Goal: Information Seeking & Learning: Learn about a topic

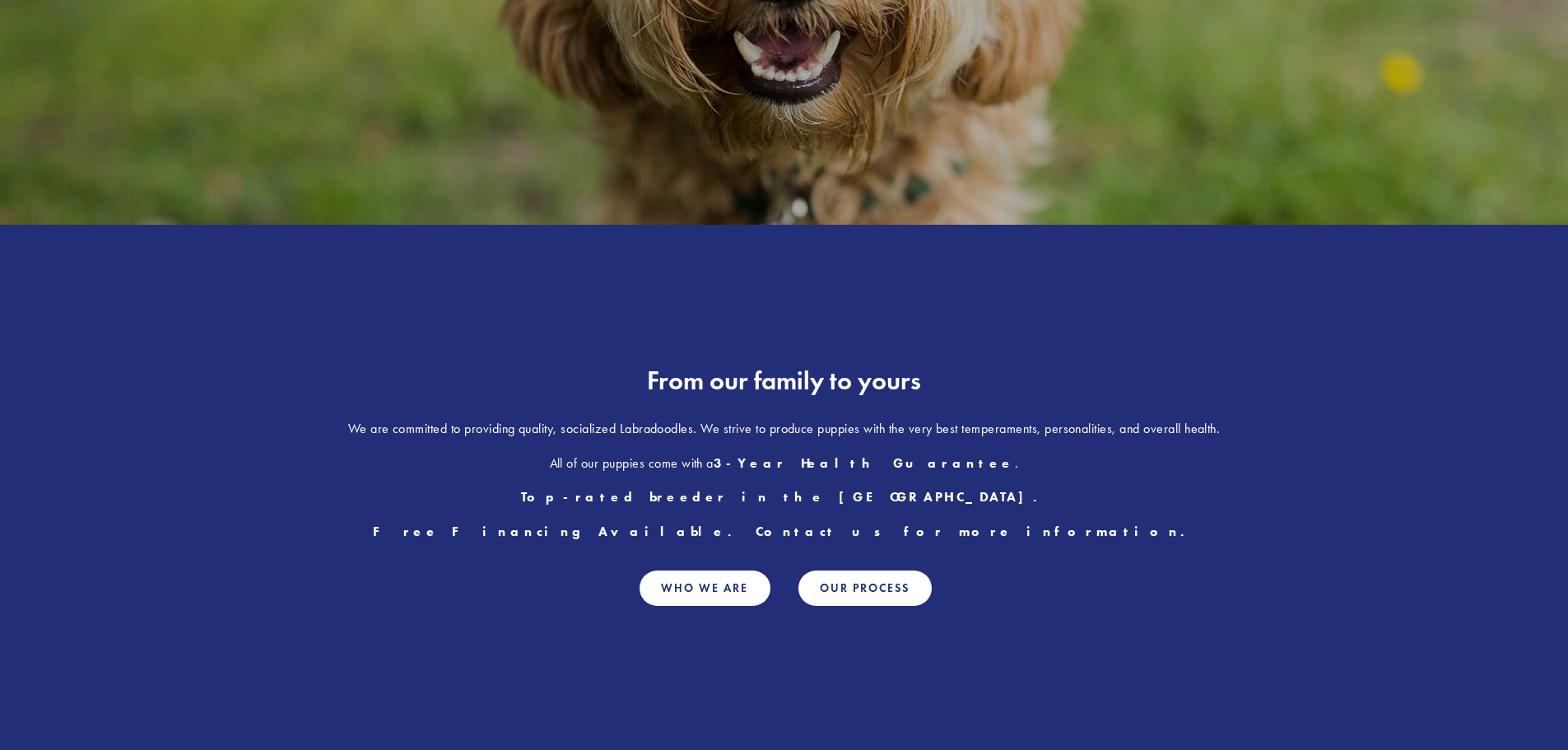
scroll to position [247, 0]
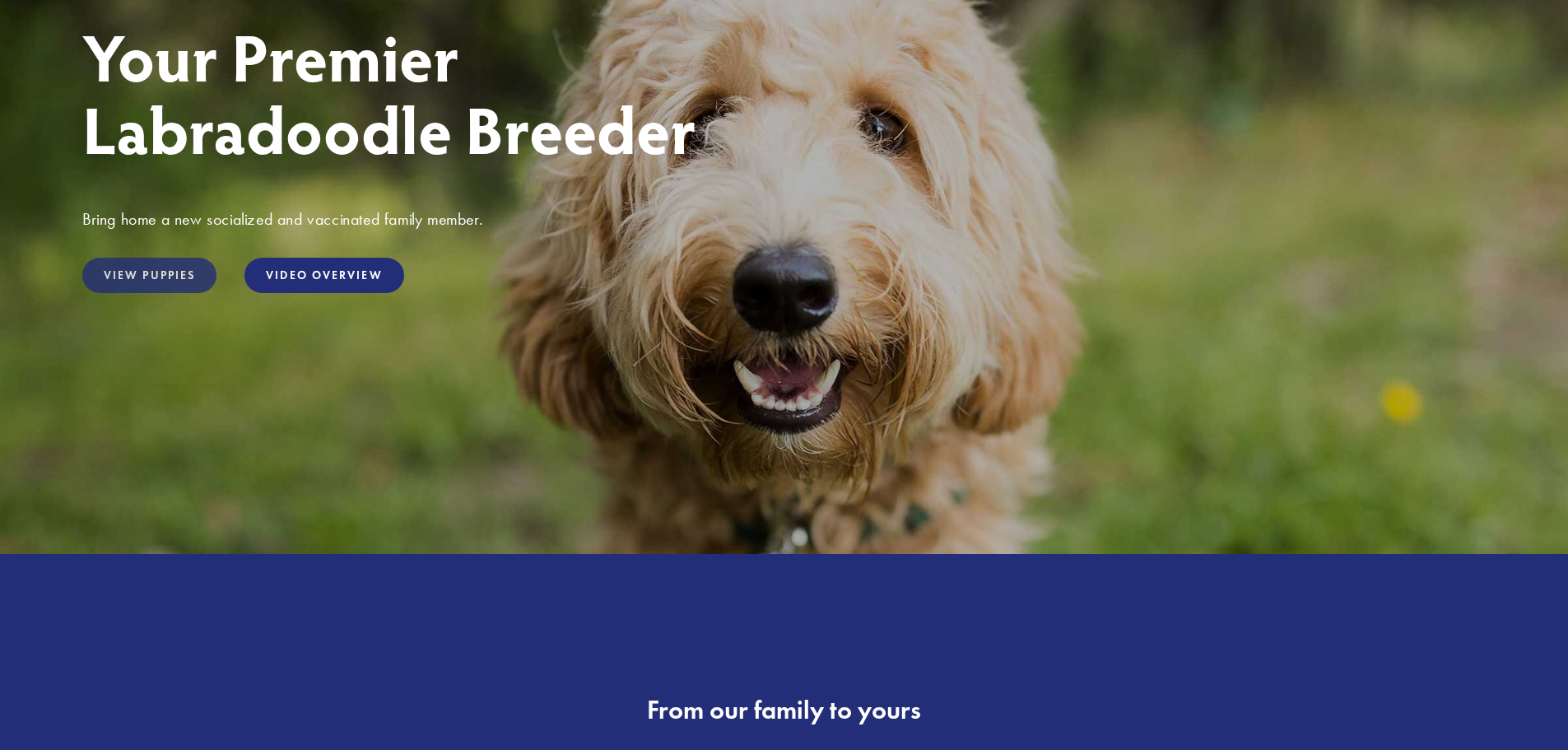
click at [109, 264] on link "View Puppies" at bounding box center [149, 276] width 134 height 35
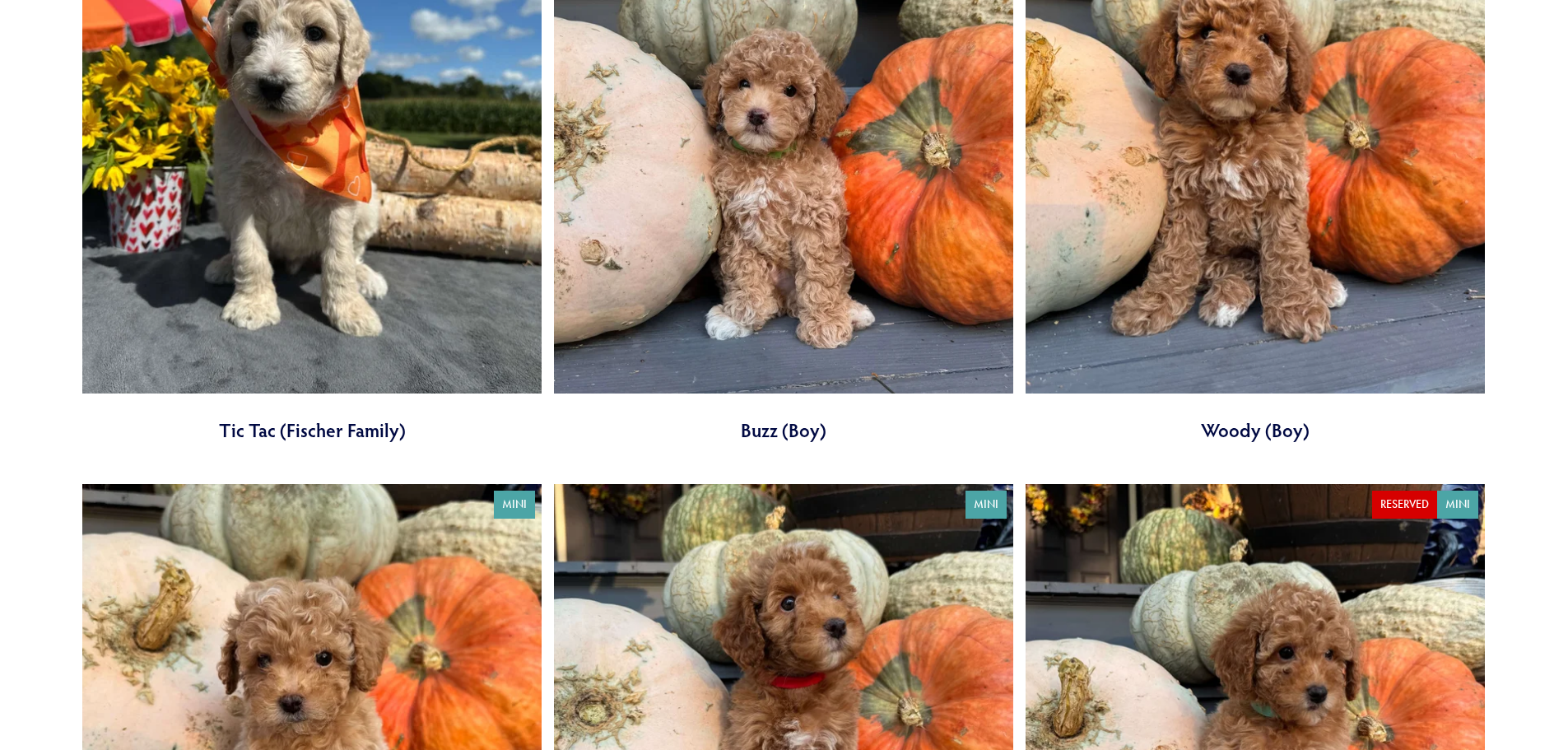
scroll to position [2306, 0]
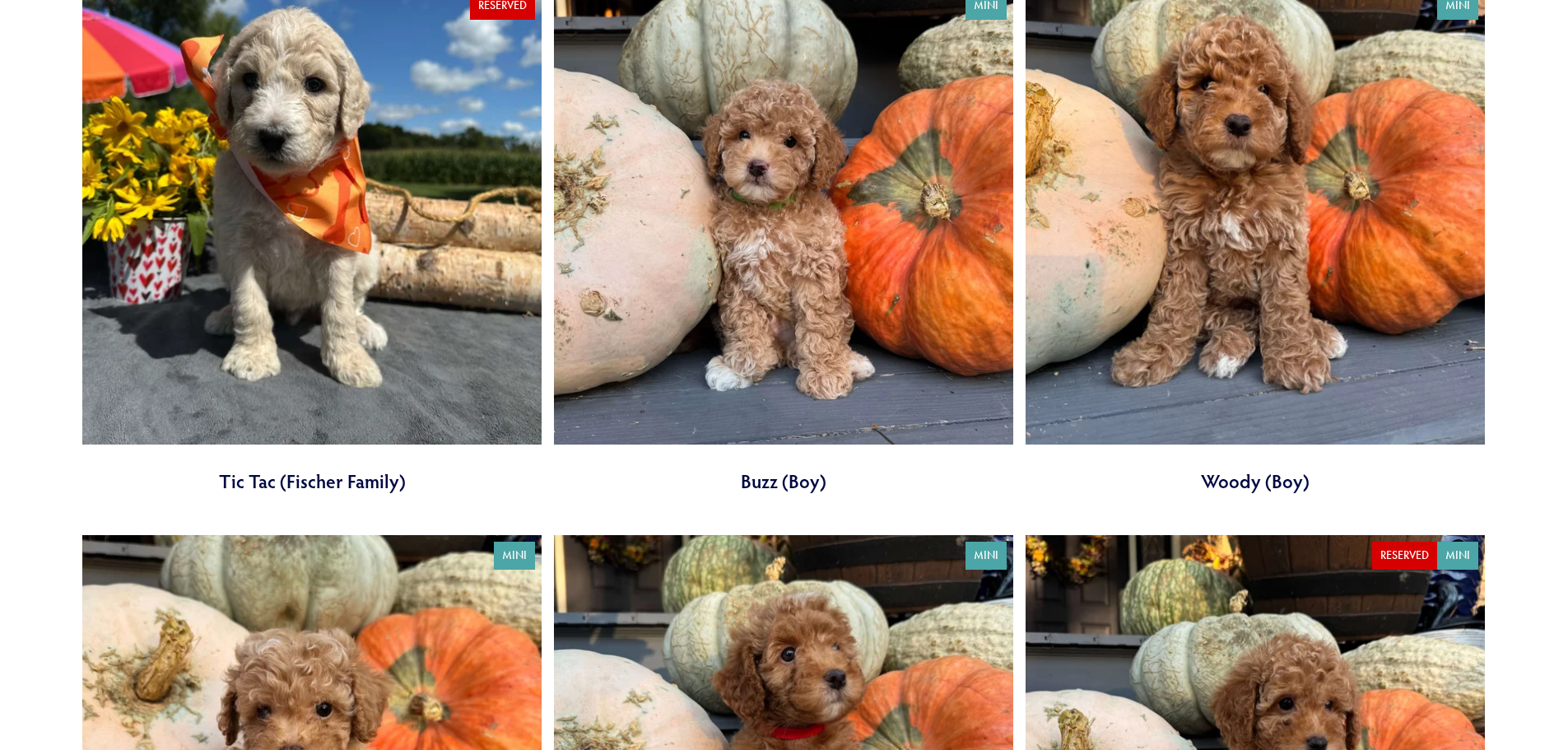
click at [872, 223] on link at bounding box center [783, 239] width 459 height 509
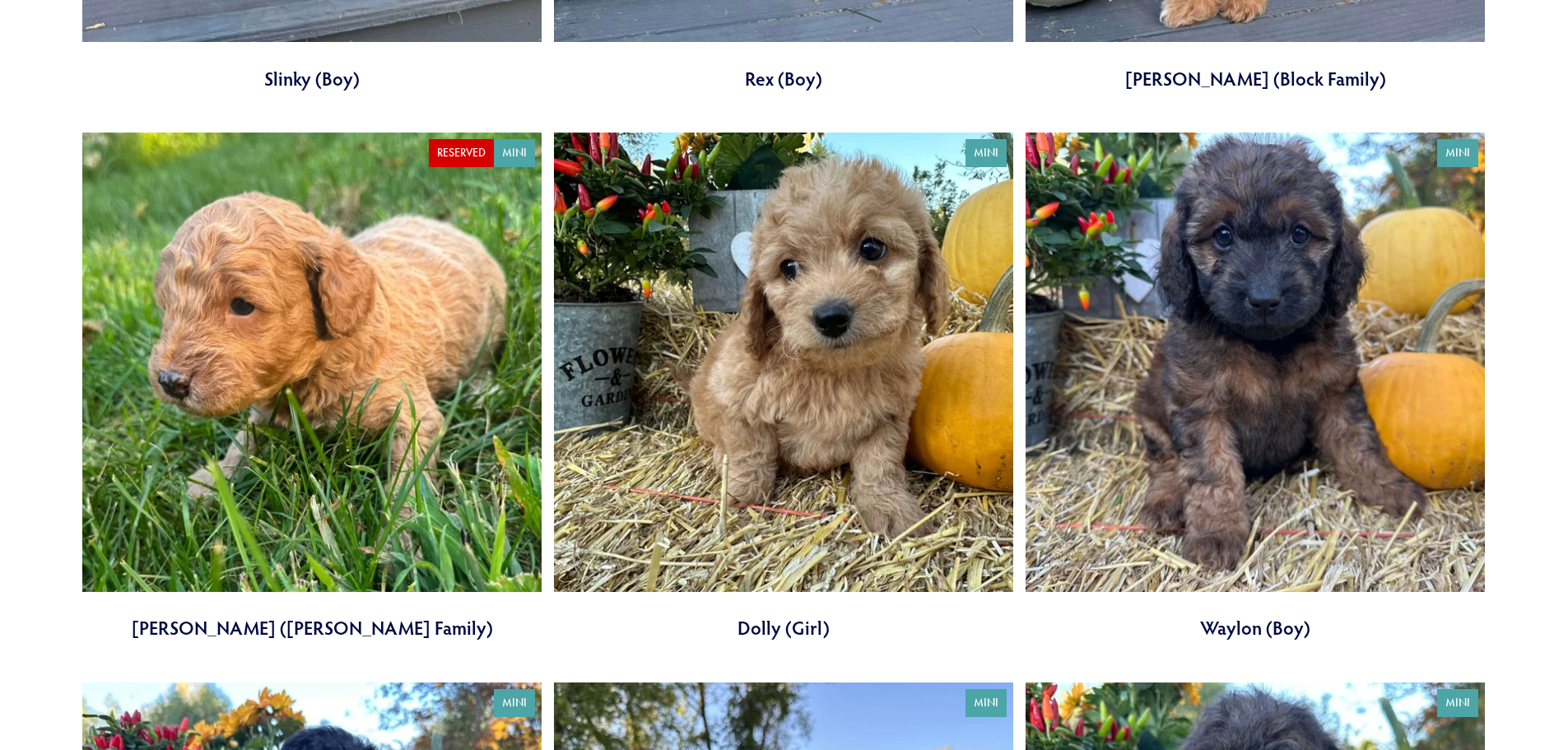
scroll to position [3294, 0]
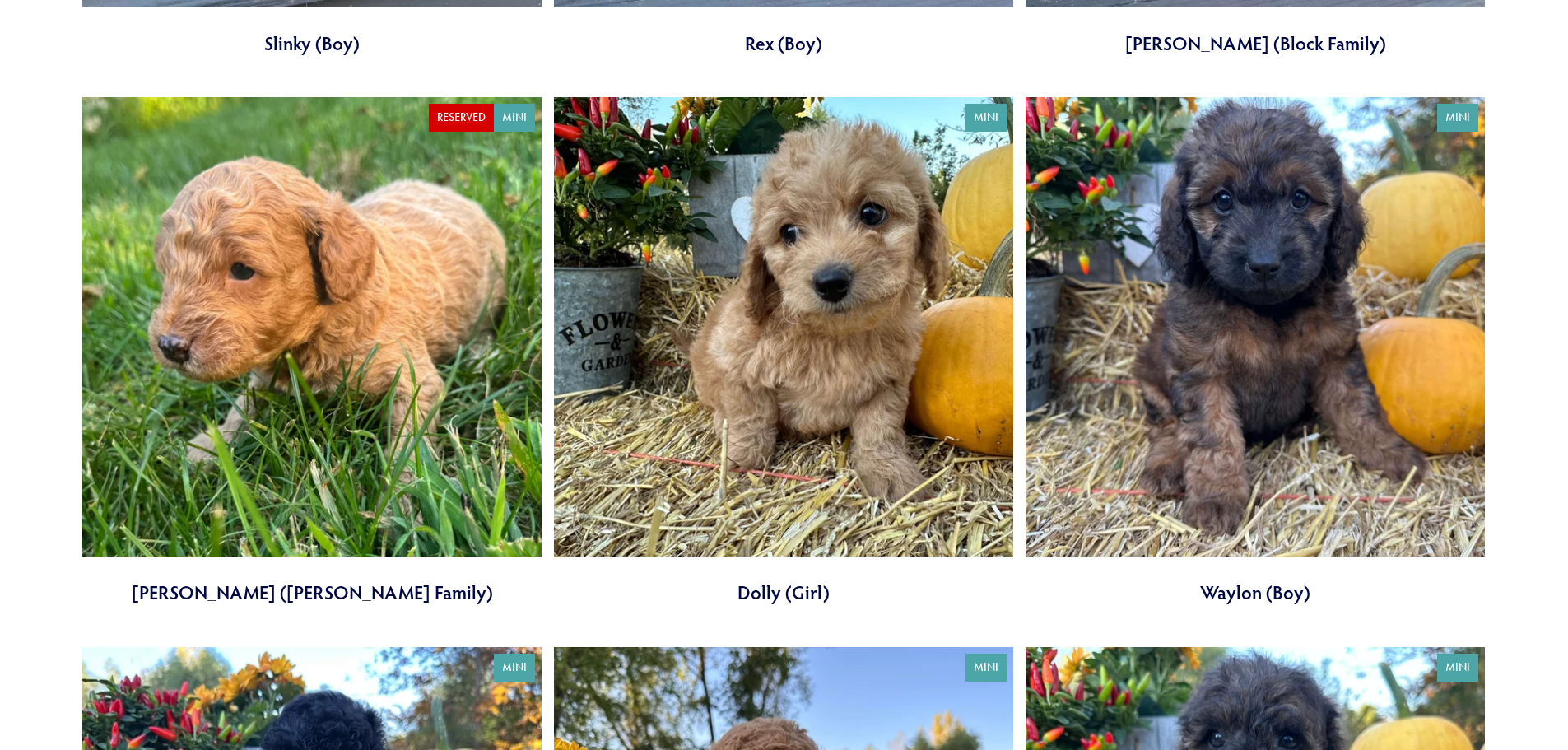
click at [1281, 428] on link at bounding box center [1256, 351] width 459 height 509
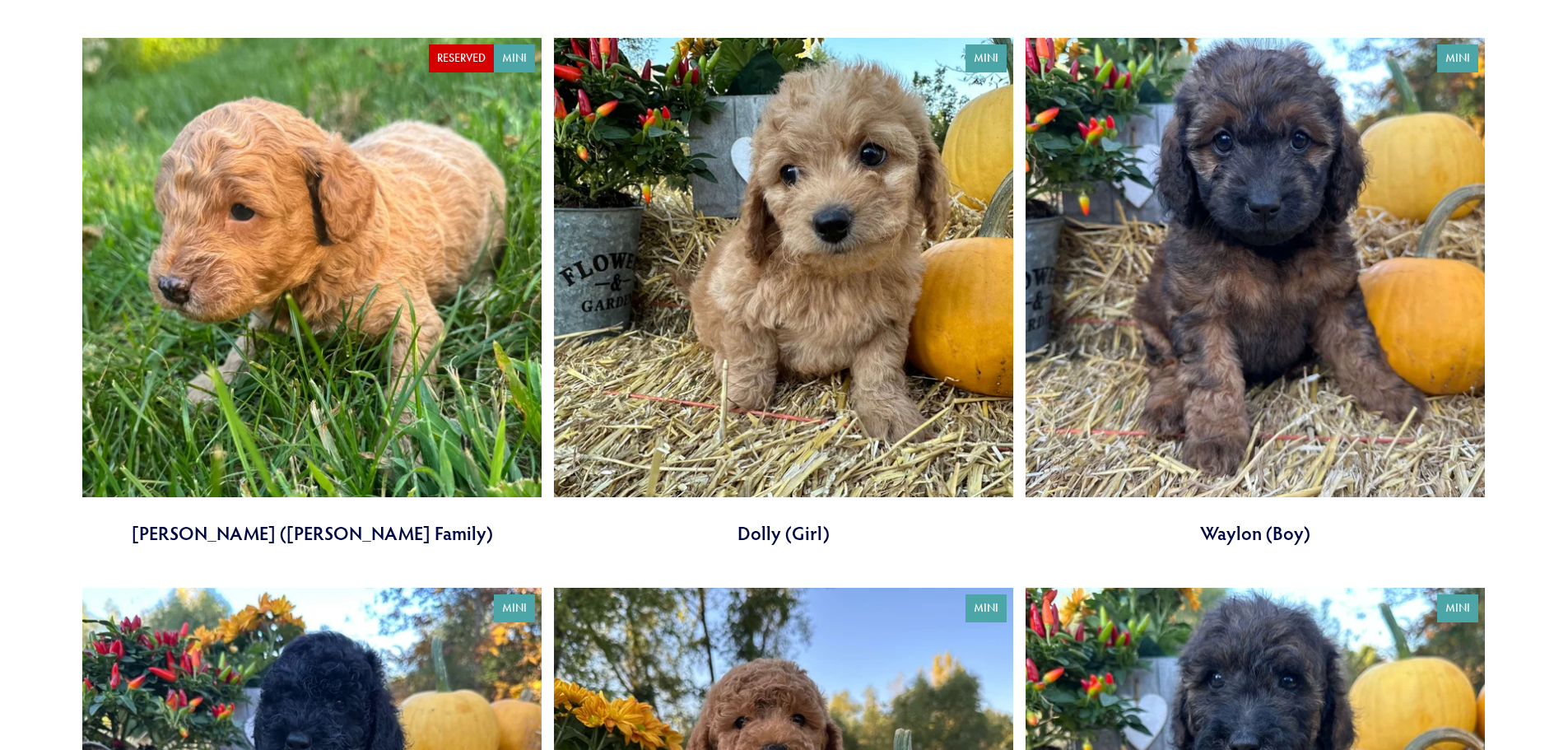
scroll to position [3377, 0]
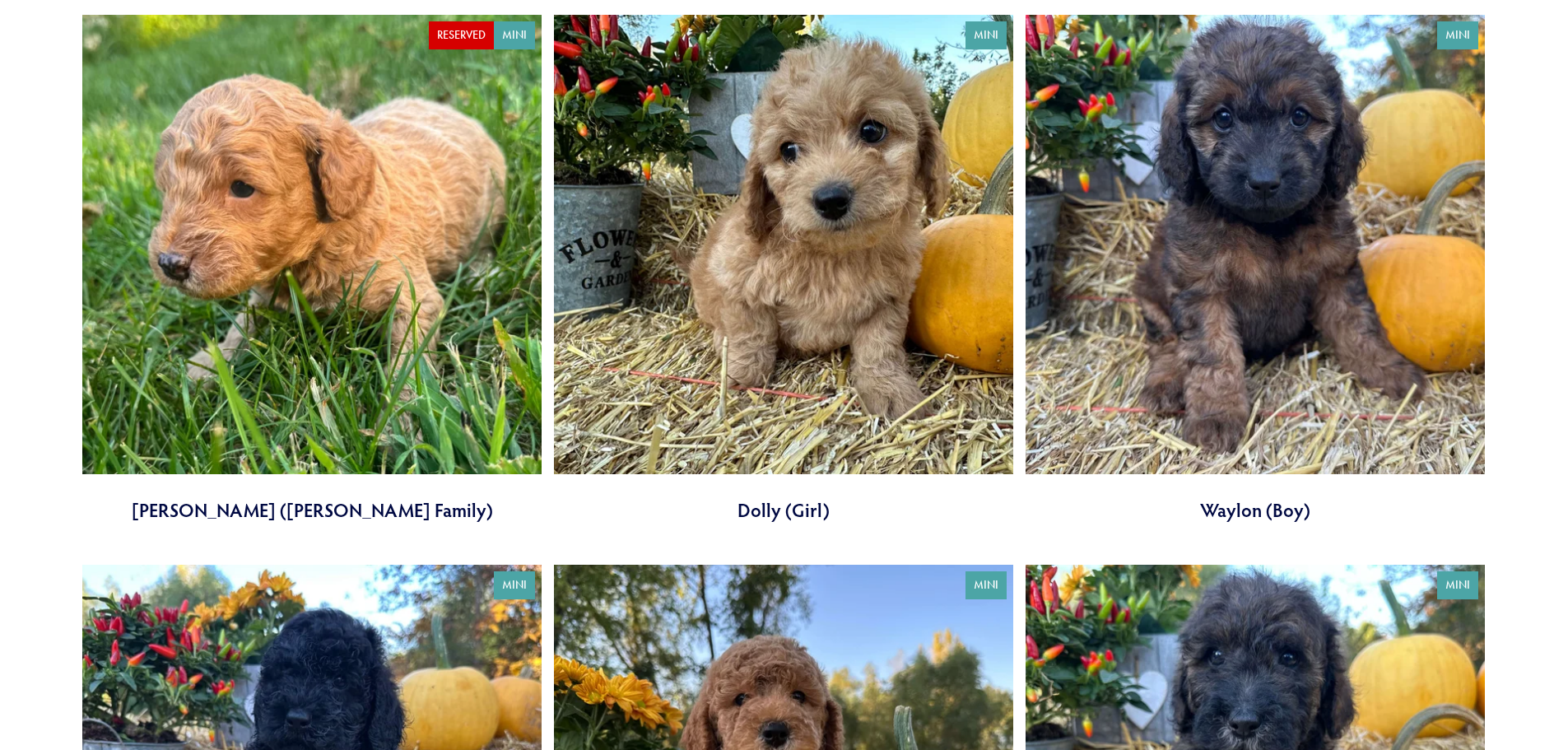
click at [874, 322] on link at bounding box center [783, 269] width 459 height 509
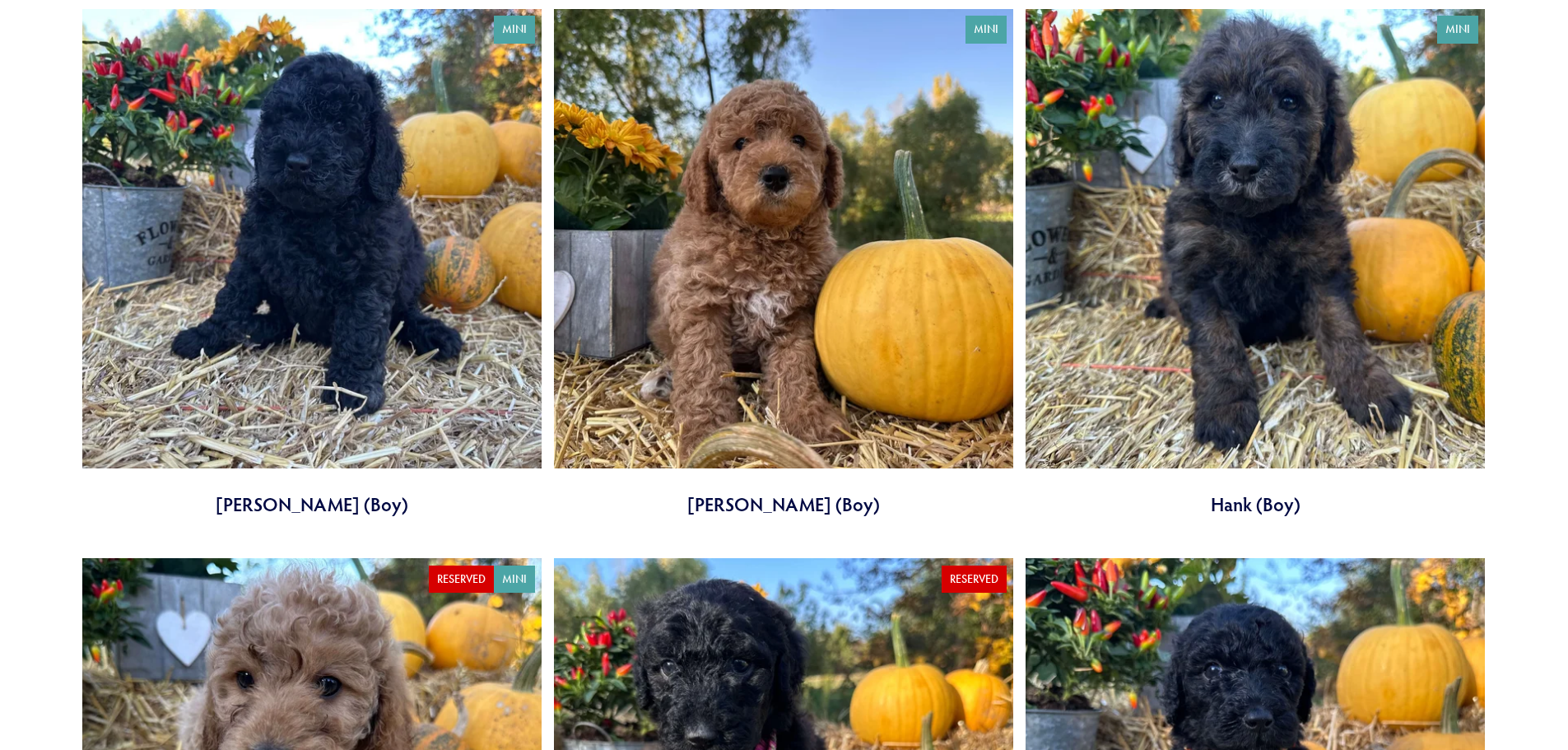
scroll to position [3954, 0]
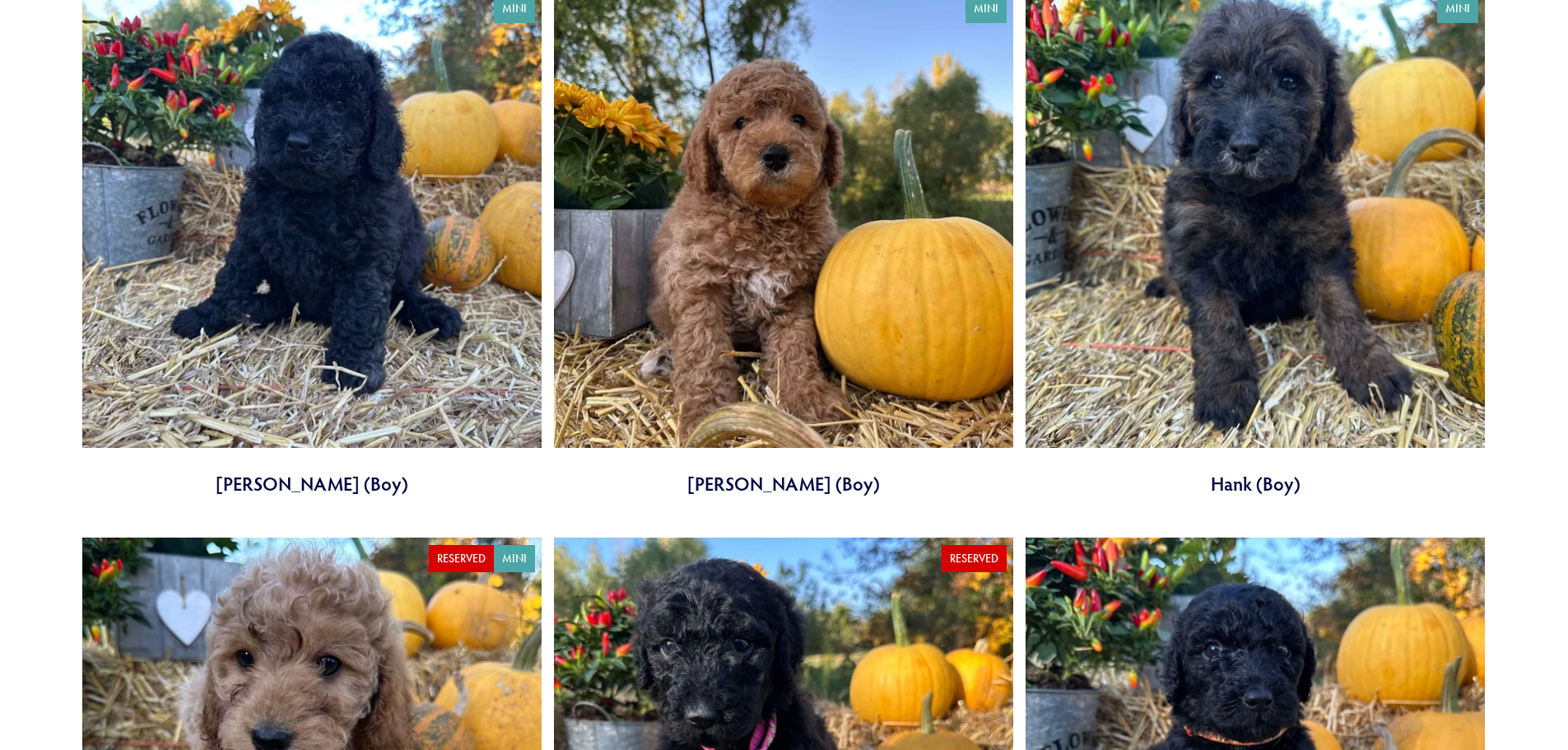
click at [729, 323] on link at bounding box center [783, 242] width 459 height 509
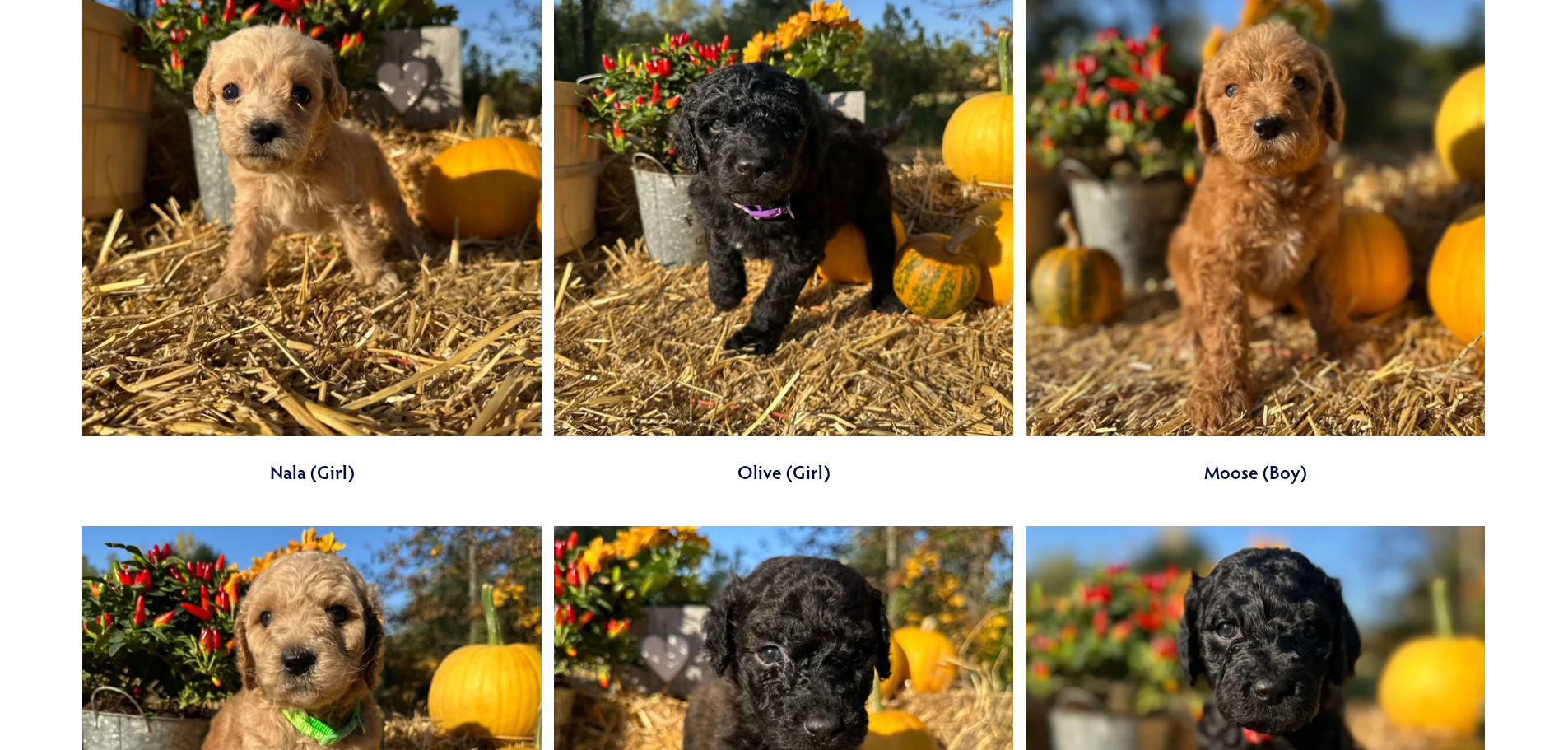
scroll to position [5189, 0]
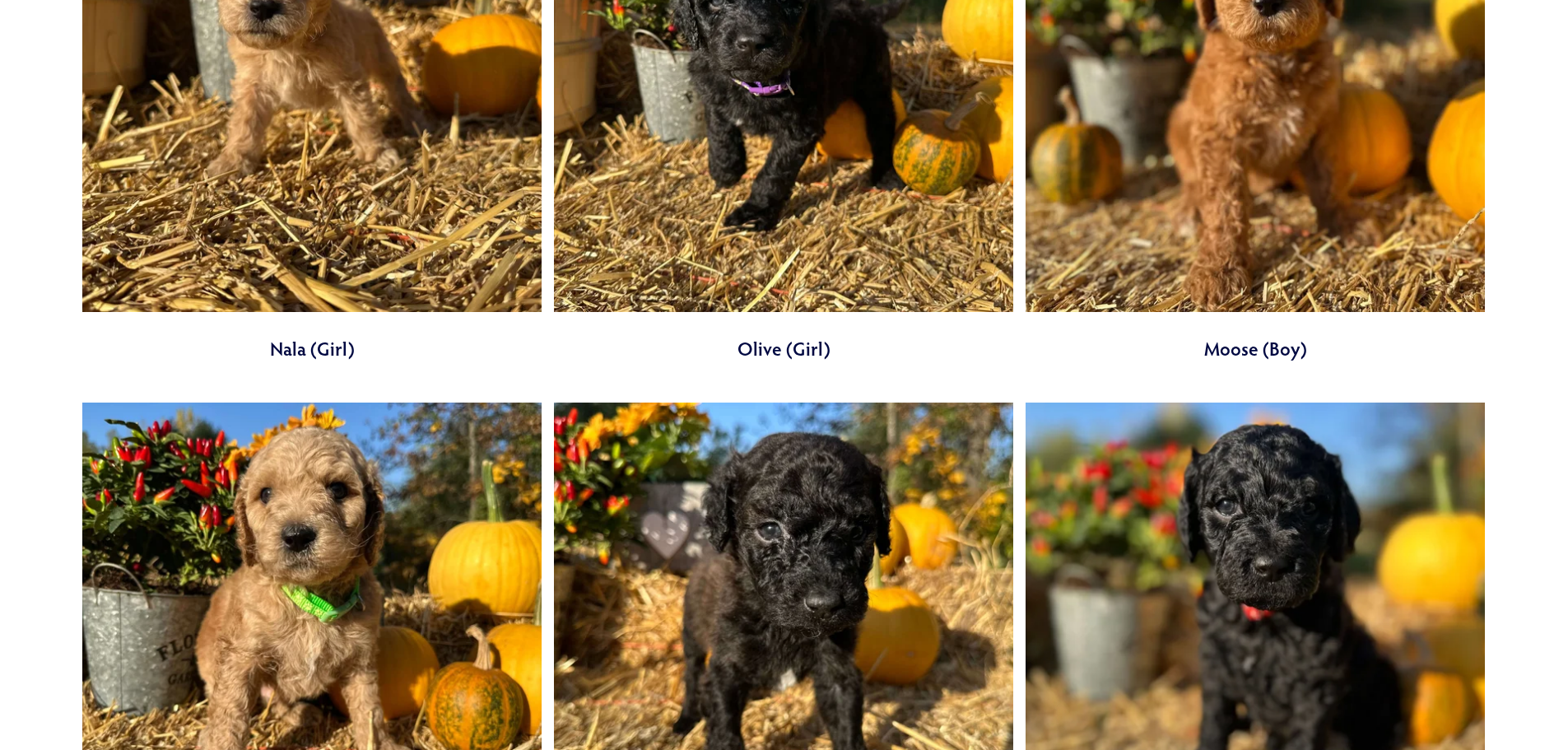
click at [775, 222] on link at bounding box center [783, 106] width 459 height 509
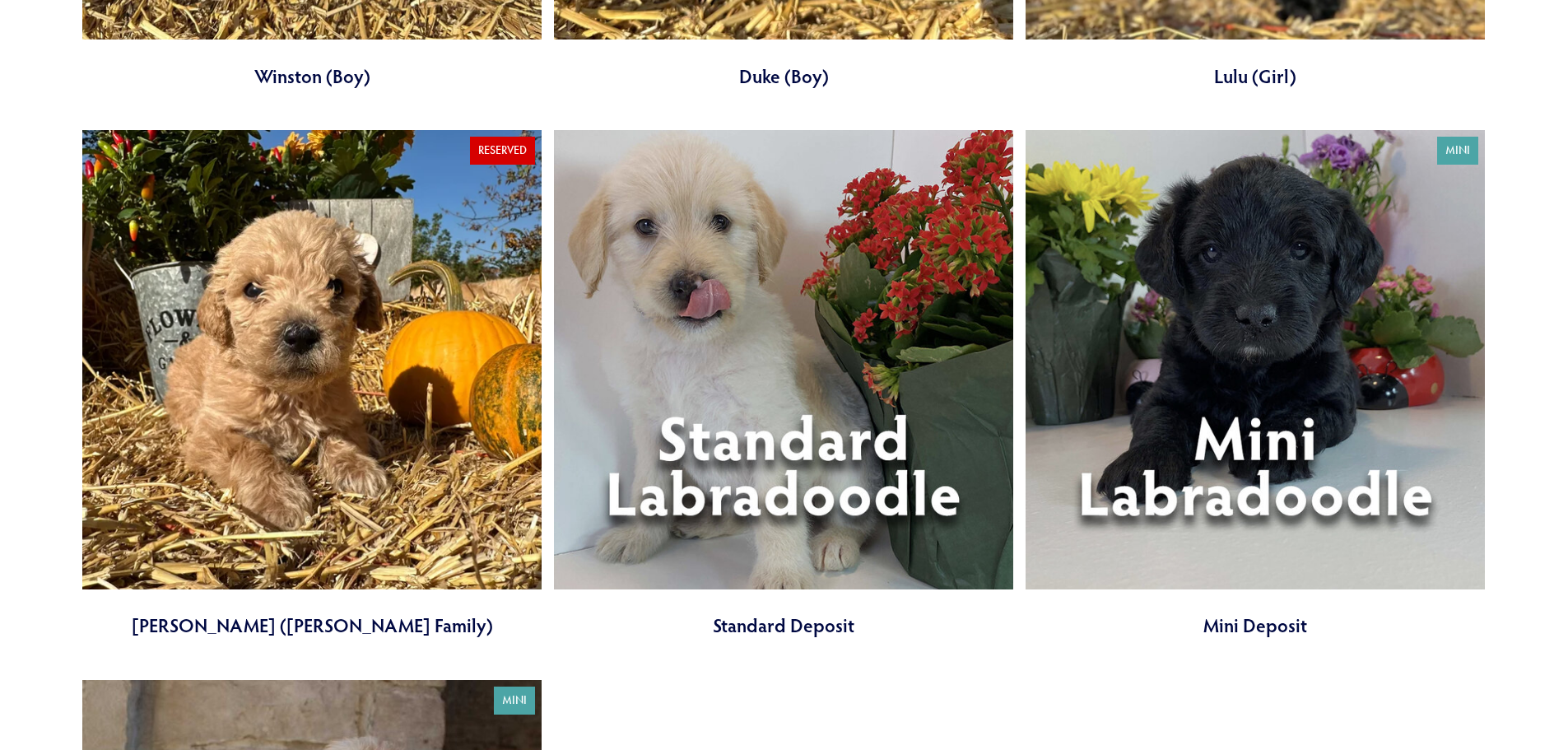
scroll to position [6013, 0]
click at [793, 453] on link at bounding box center [783, 383] width 459 height 509
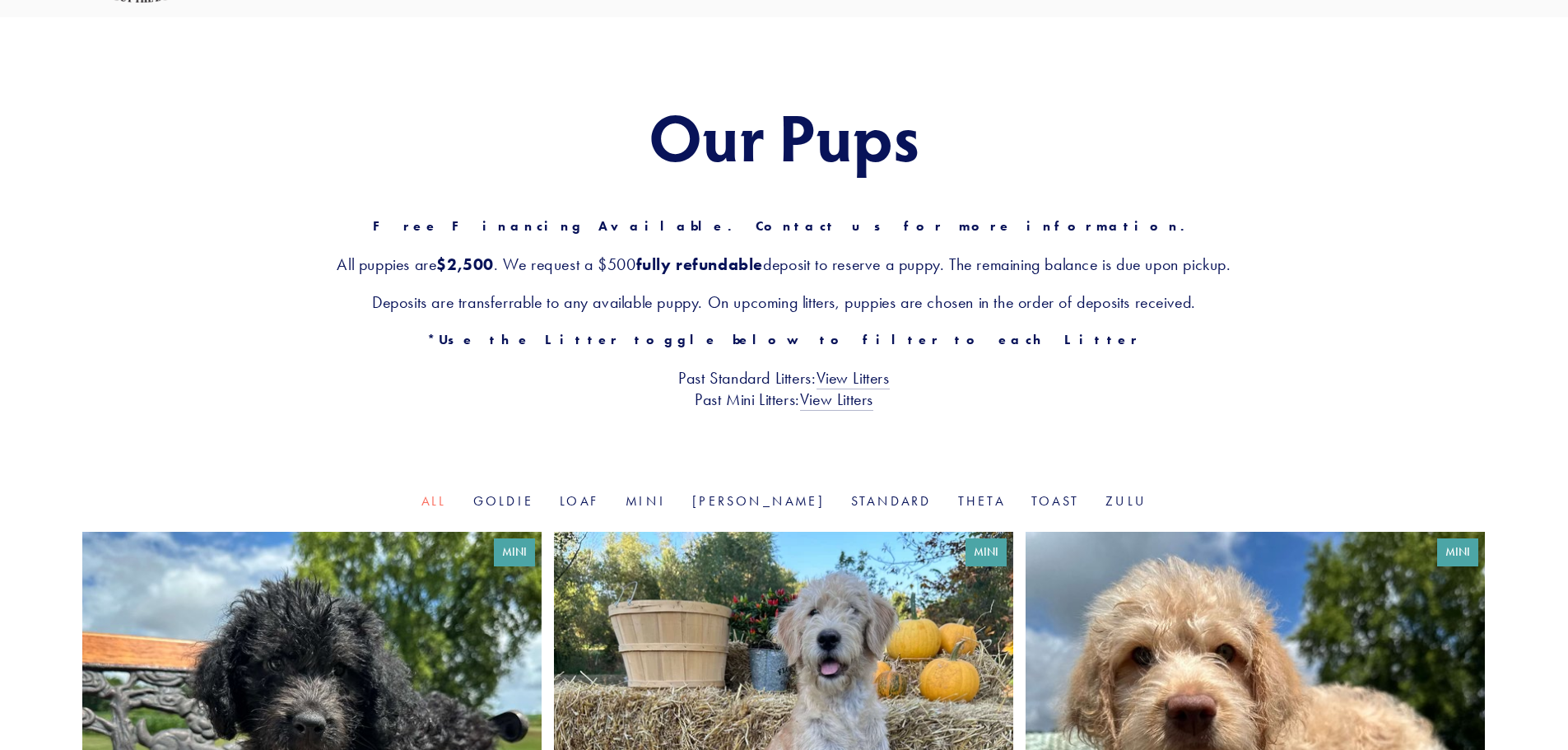
scroll to position [0, 0]
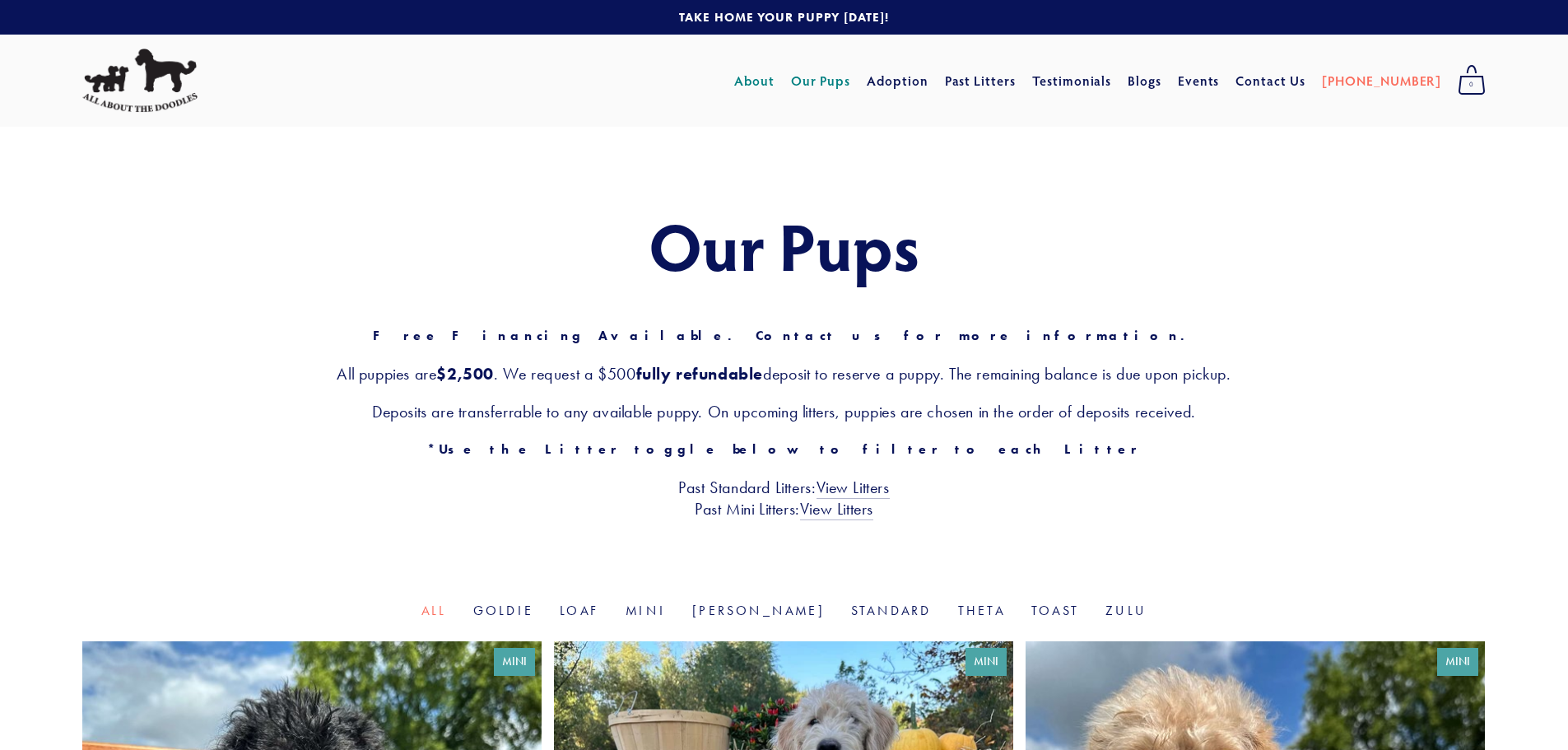
click at [775, 75] on link "About" at bounding box center [755, 80] width 40 height 29
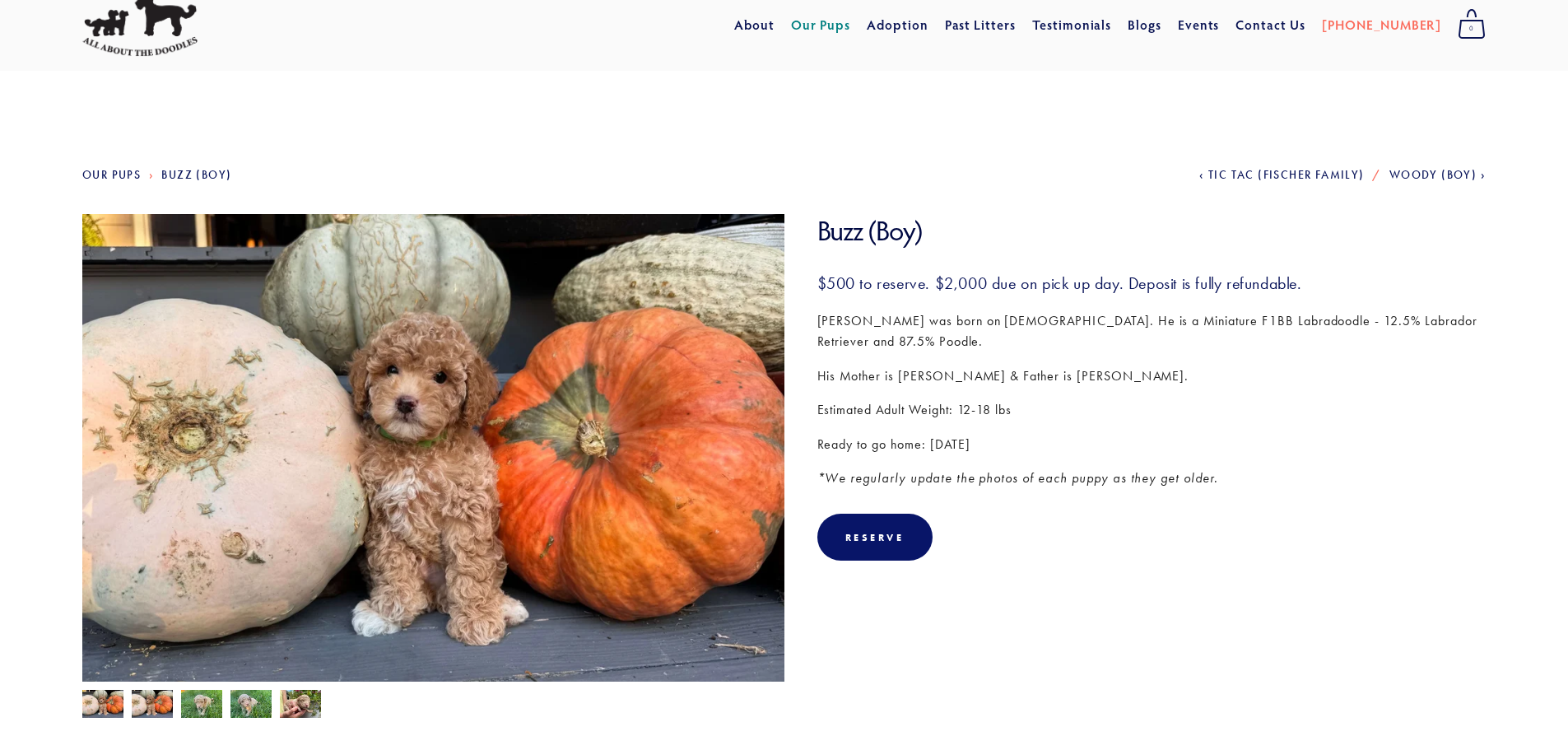
scroll to position [82, 0]
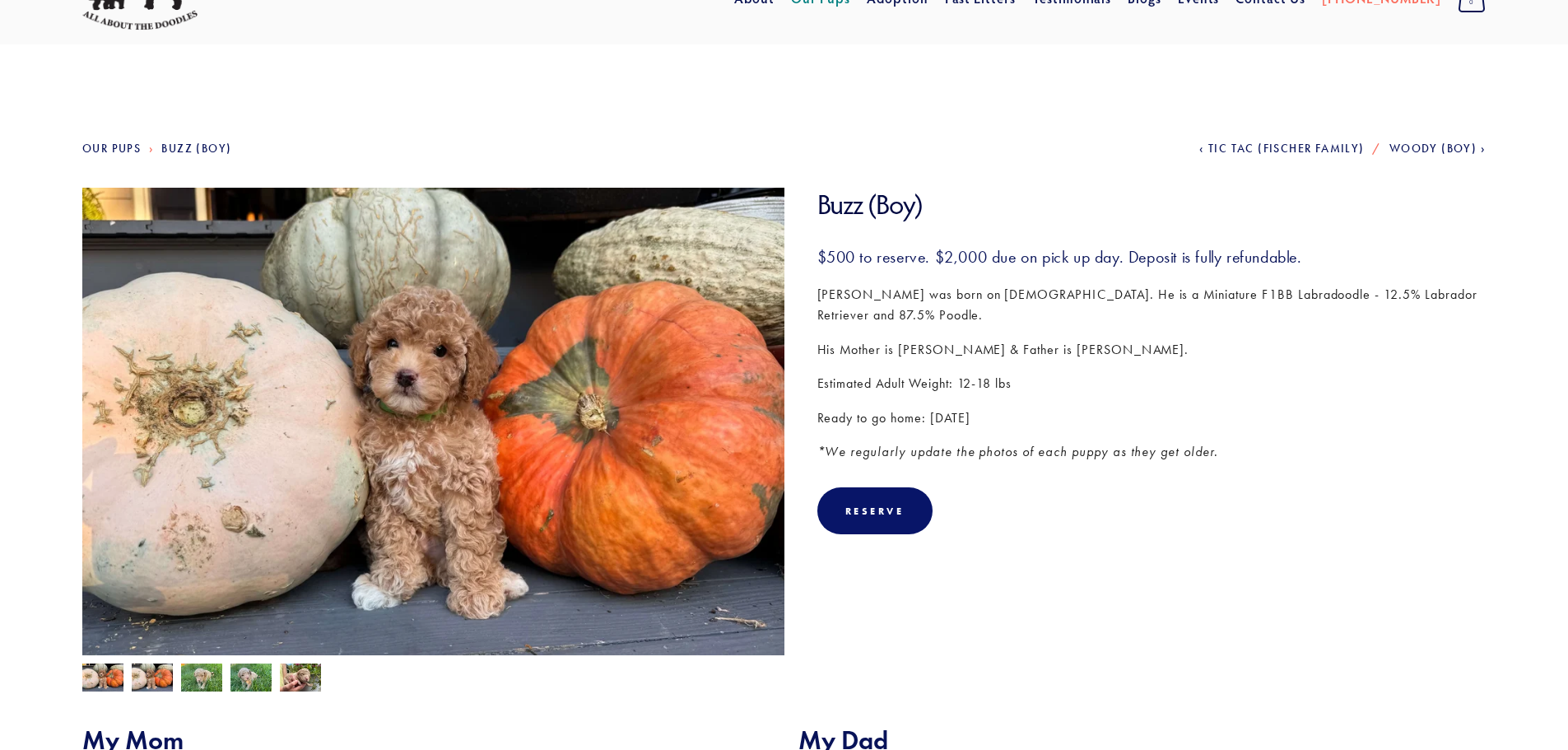
click at [202, 675] on img at bounding box center [201, 679] width 41 height 31
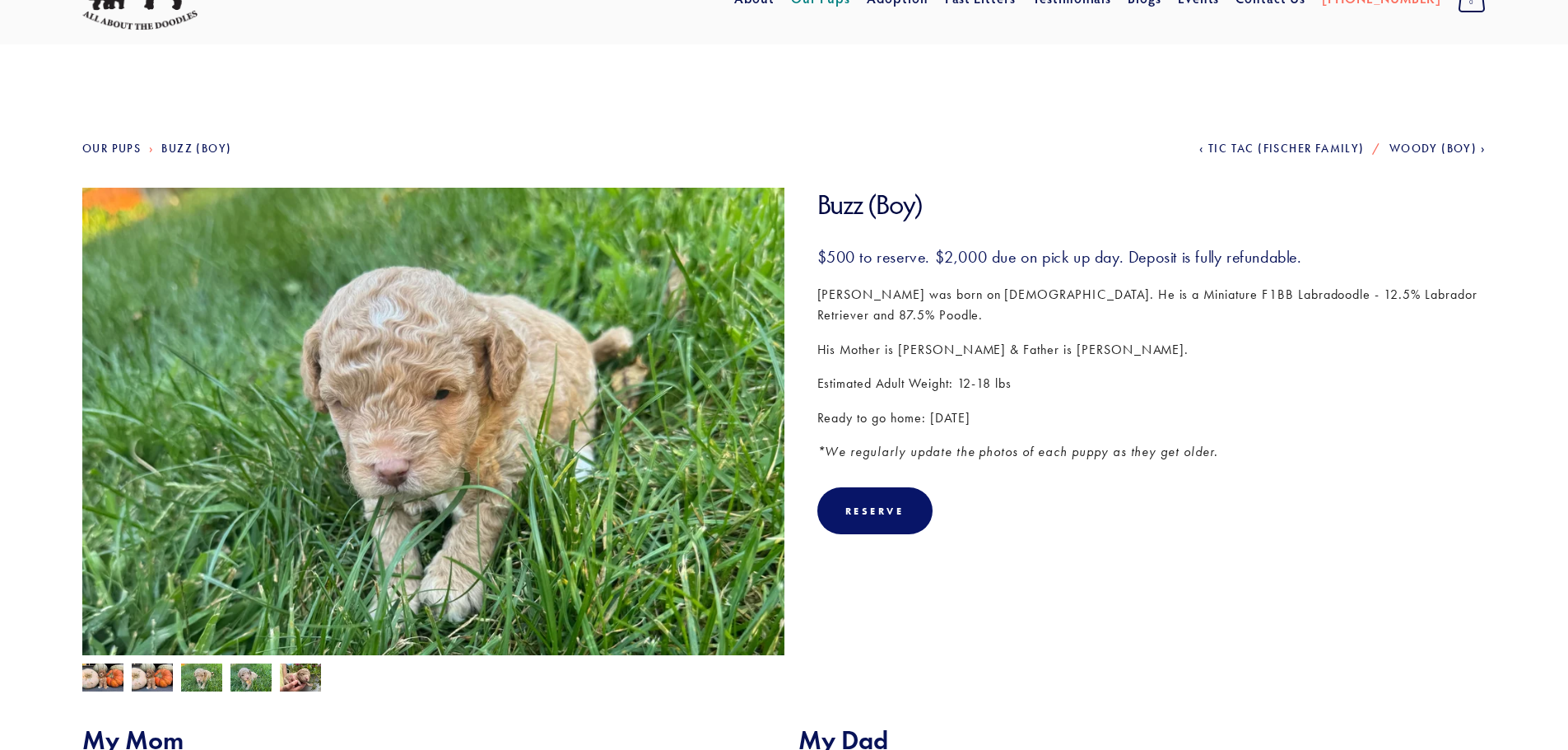
click at [243, 679] on img at bounding box center [250, 679] width 41 height 31
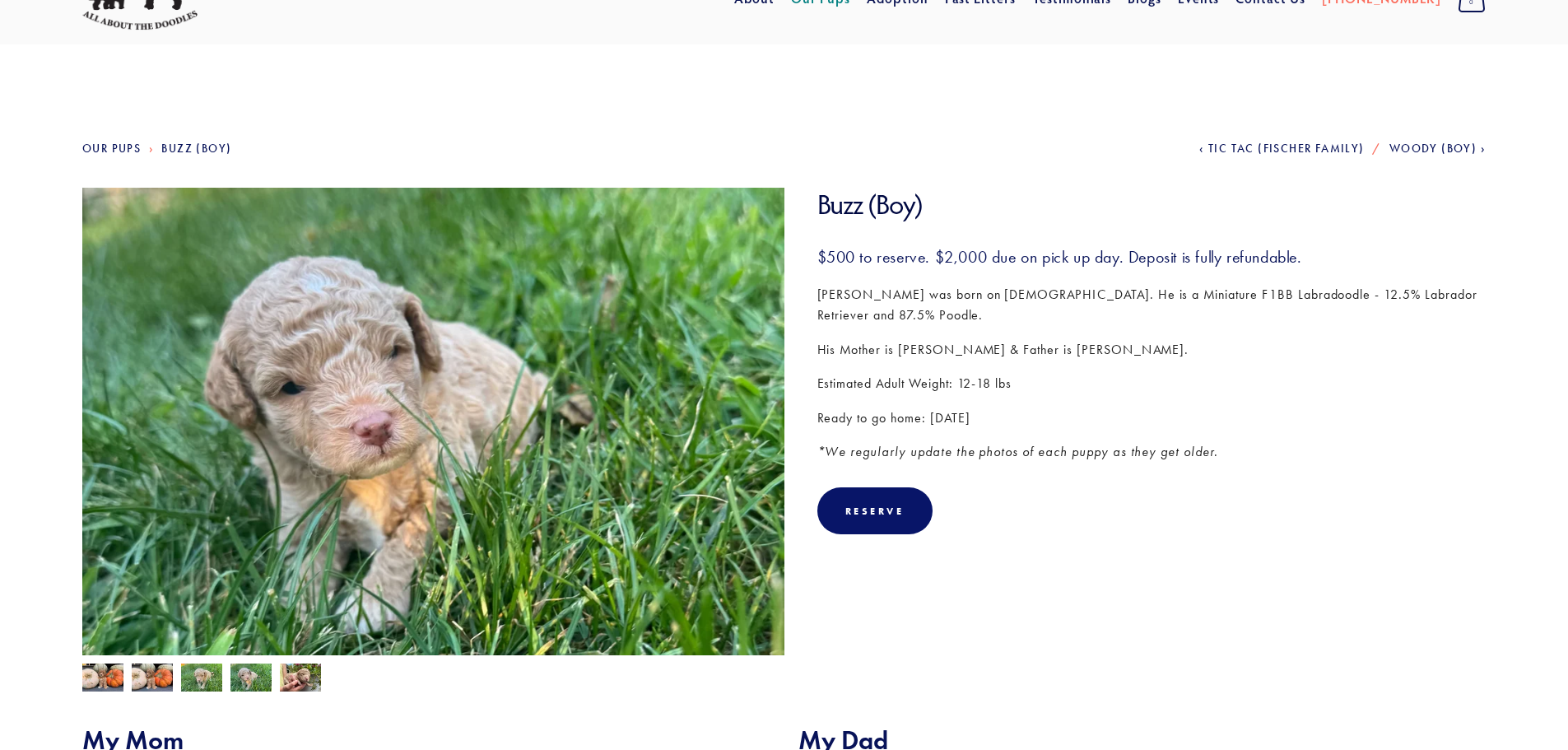
click at [296, 677] on img at bounding box center [300, 679] width 41 height 31
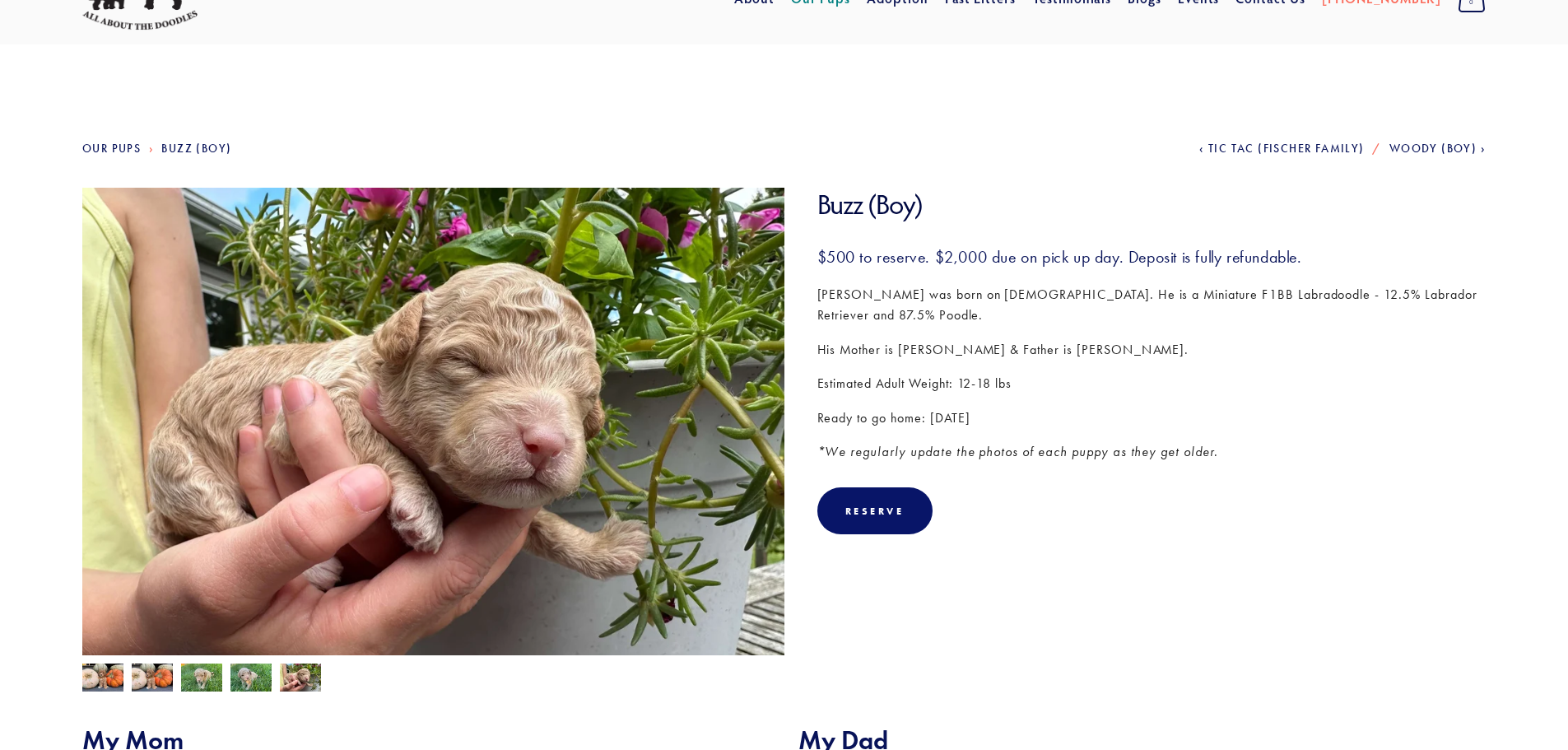
click at [162, 675] on img at bounding box center [152, 677] width 41 height 28
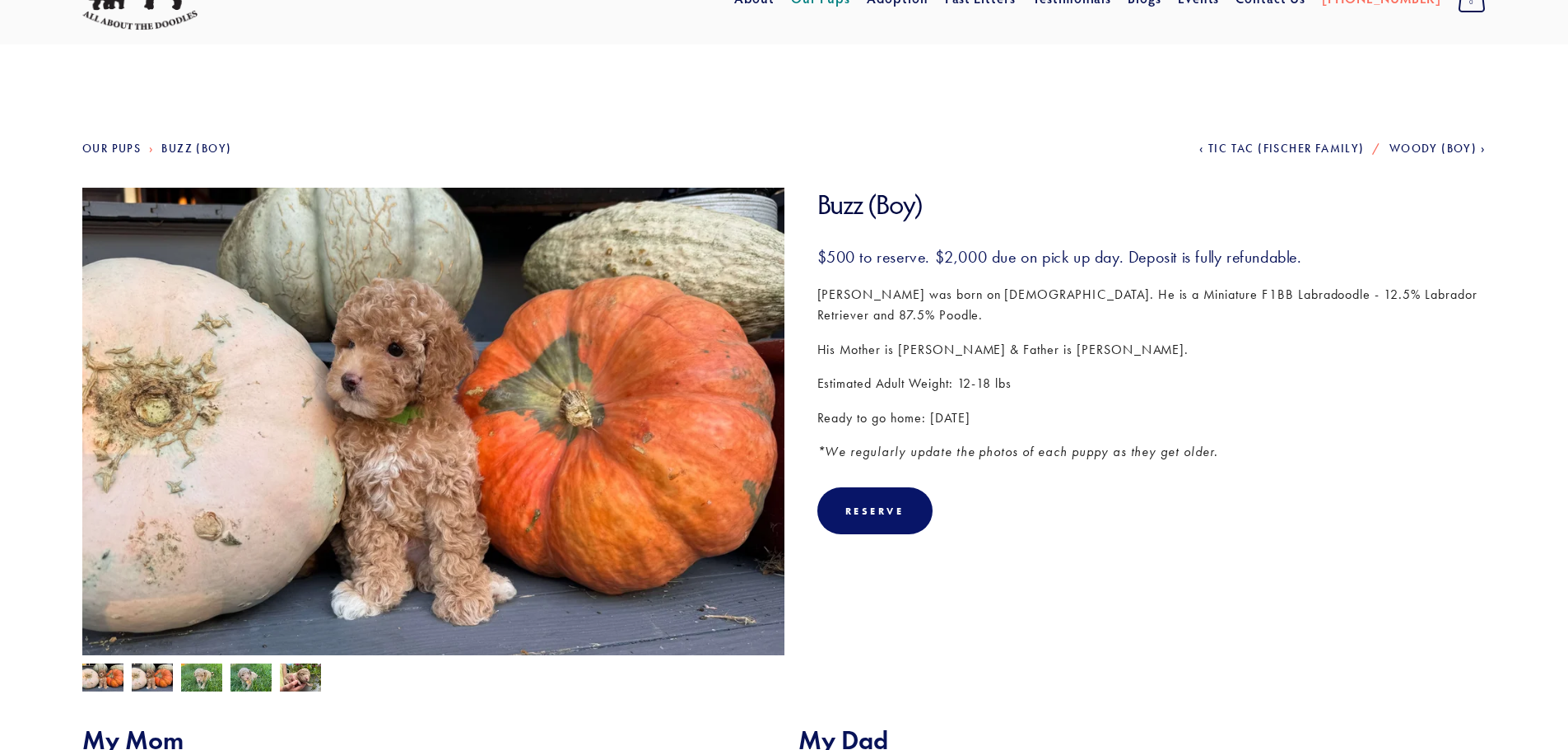
click at [104, 670] on img at bounding box center [102, 677] width 41 height 28
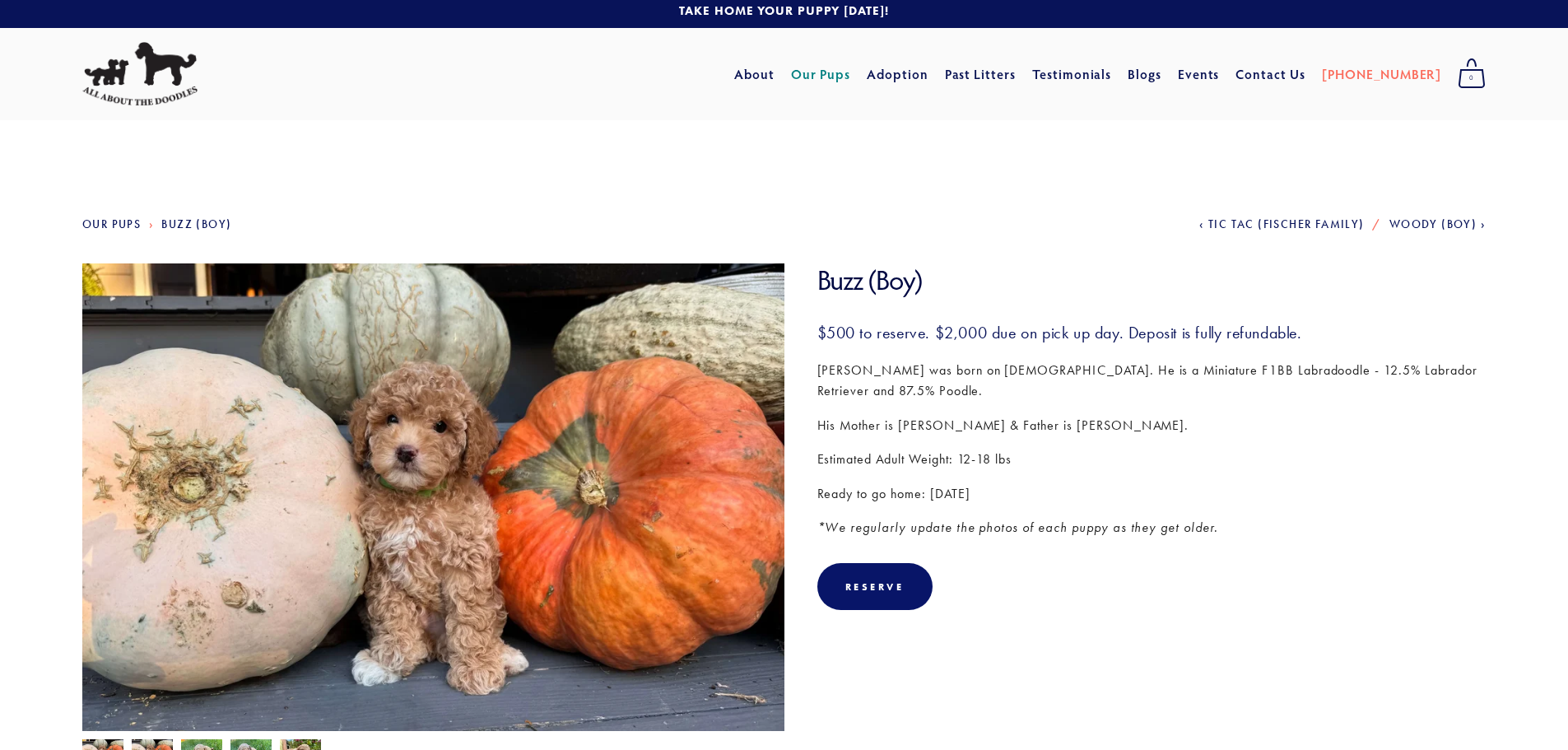
scroll to position [0, 0]
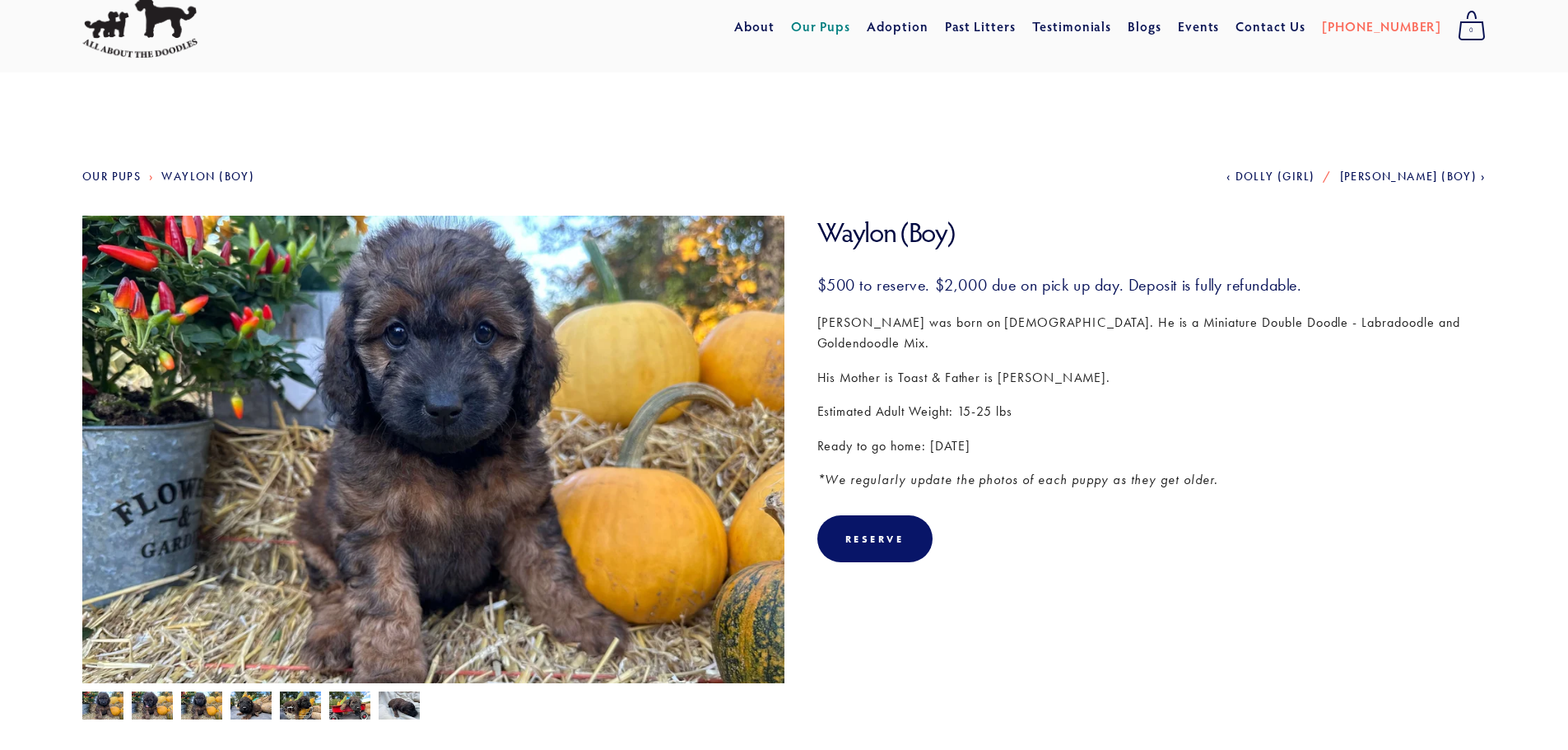
scroll to position [165, 0]
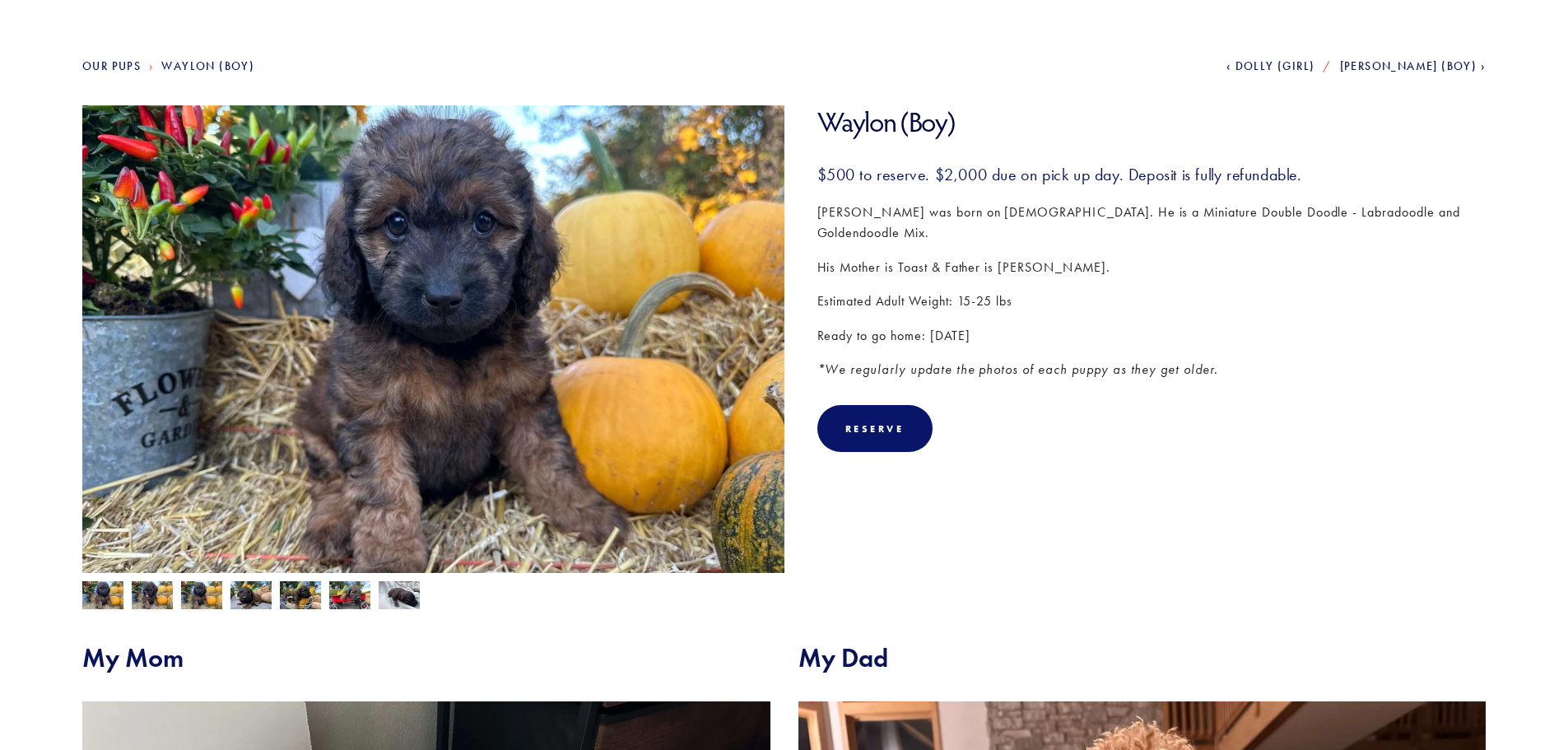
click at [143, 603] on img at bounding box center [152, 597] width 41 height 31
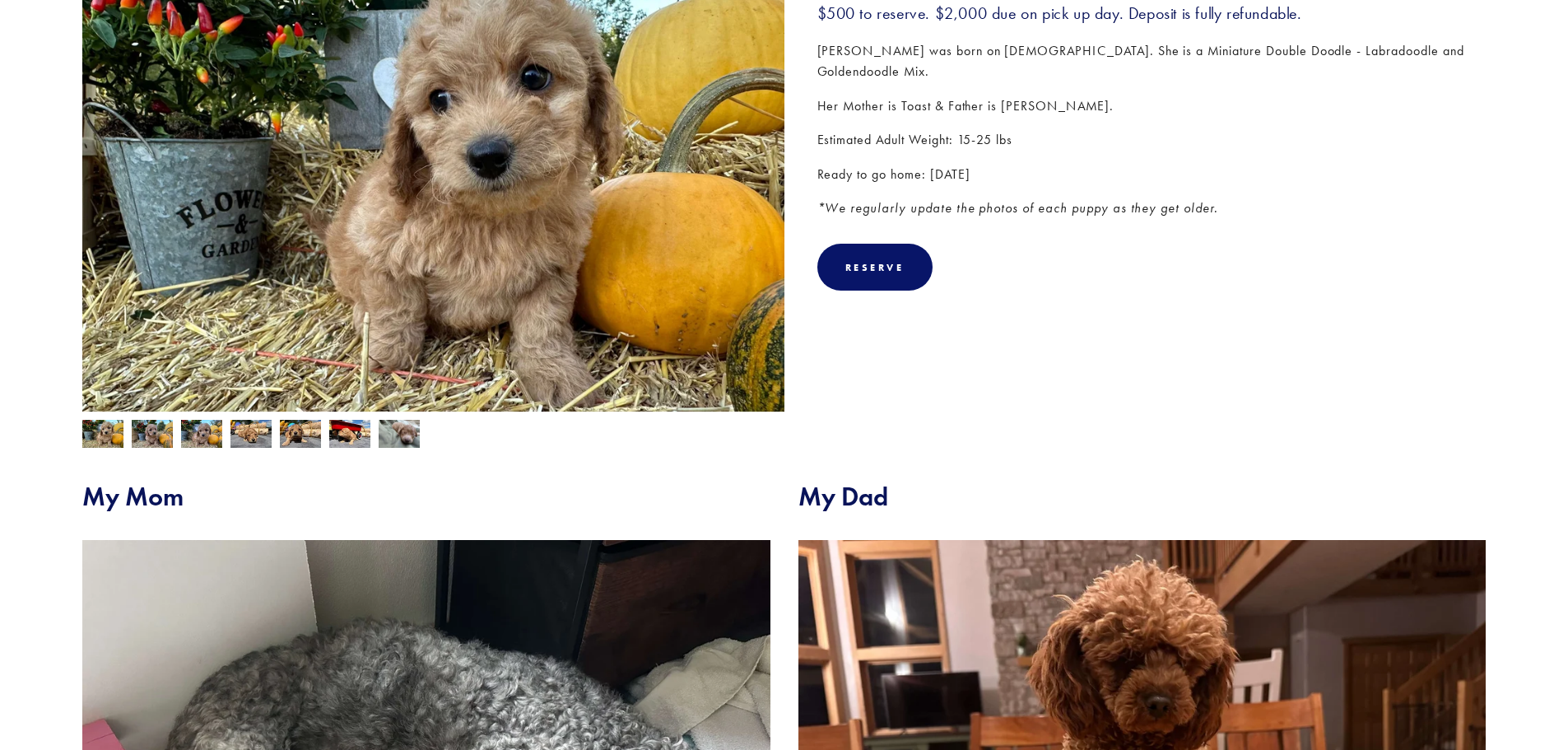
scroll to position [329, 0]
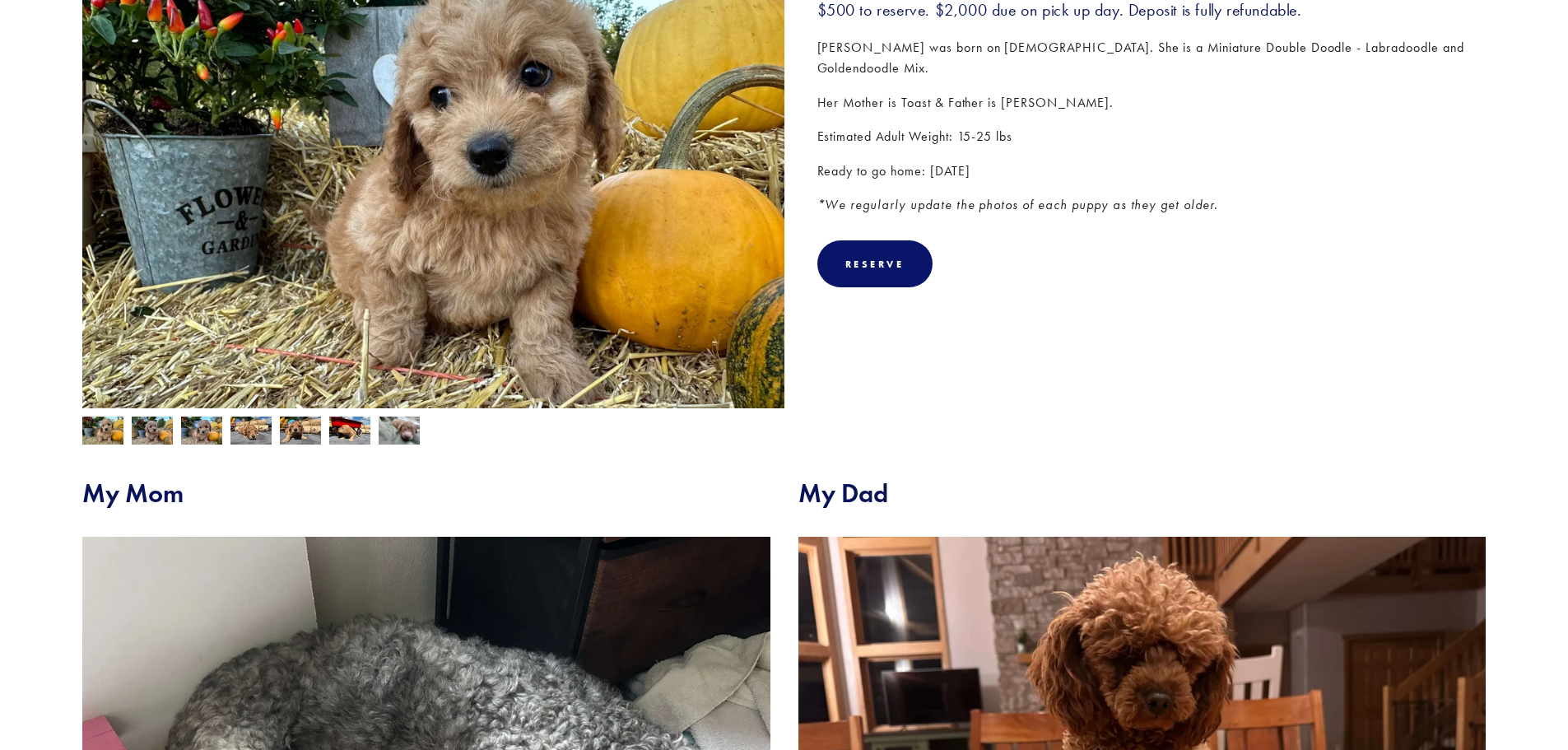
click at [291, 432] on img at bounding box center [300, 432] width 41 height 31
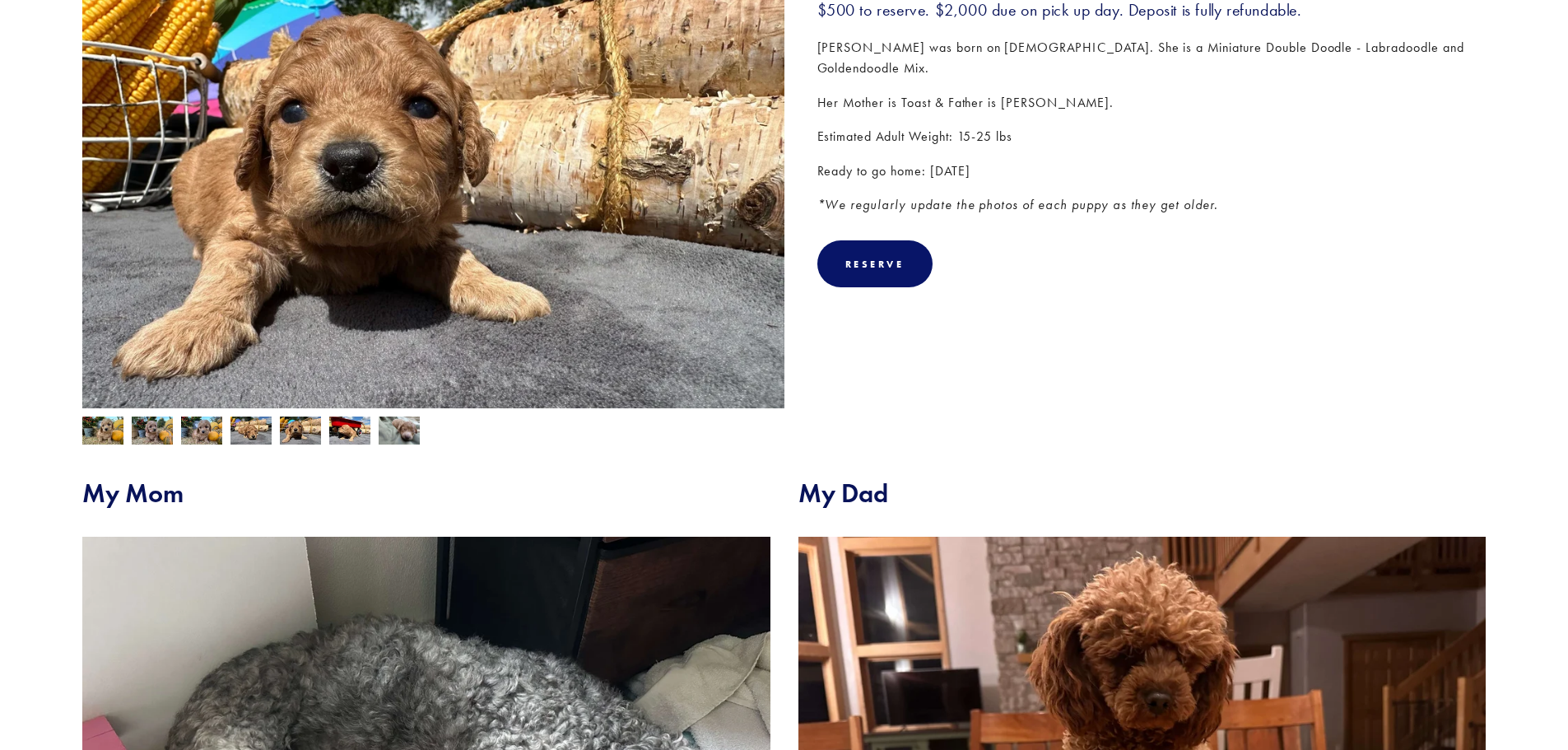
click at [254, 431] on img at bounding box center [250, 430] width 41 height 31
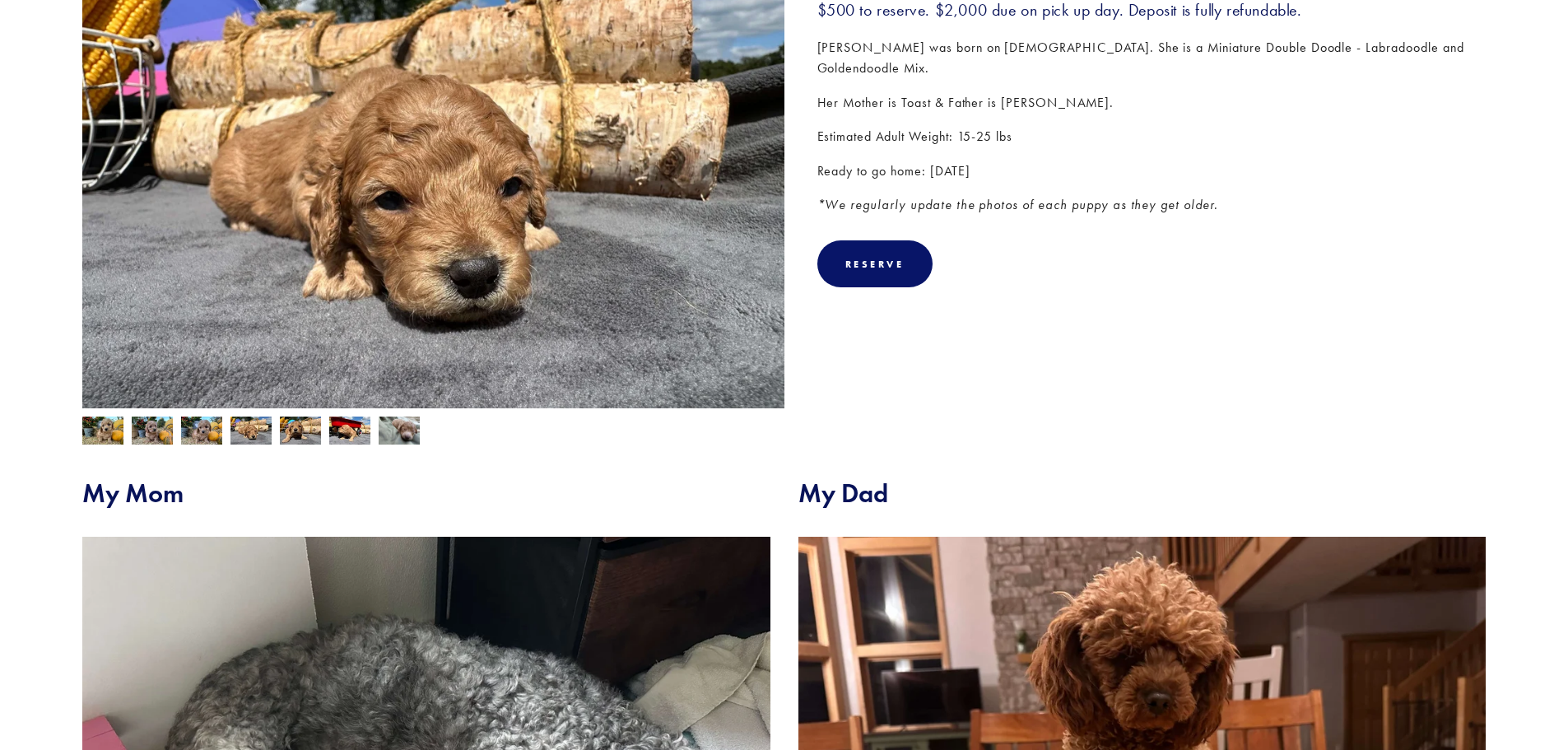
click at [199, 429] on img at bounding box center [201, 432] width 41 height 31
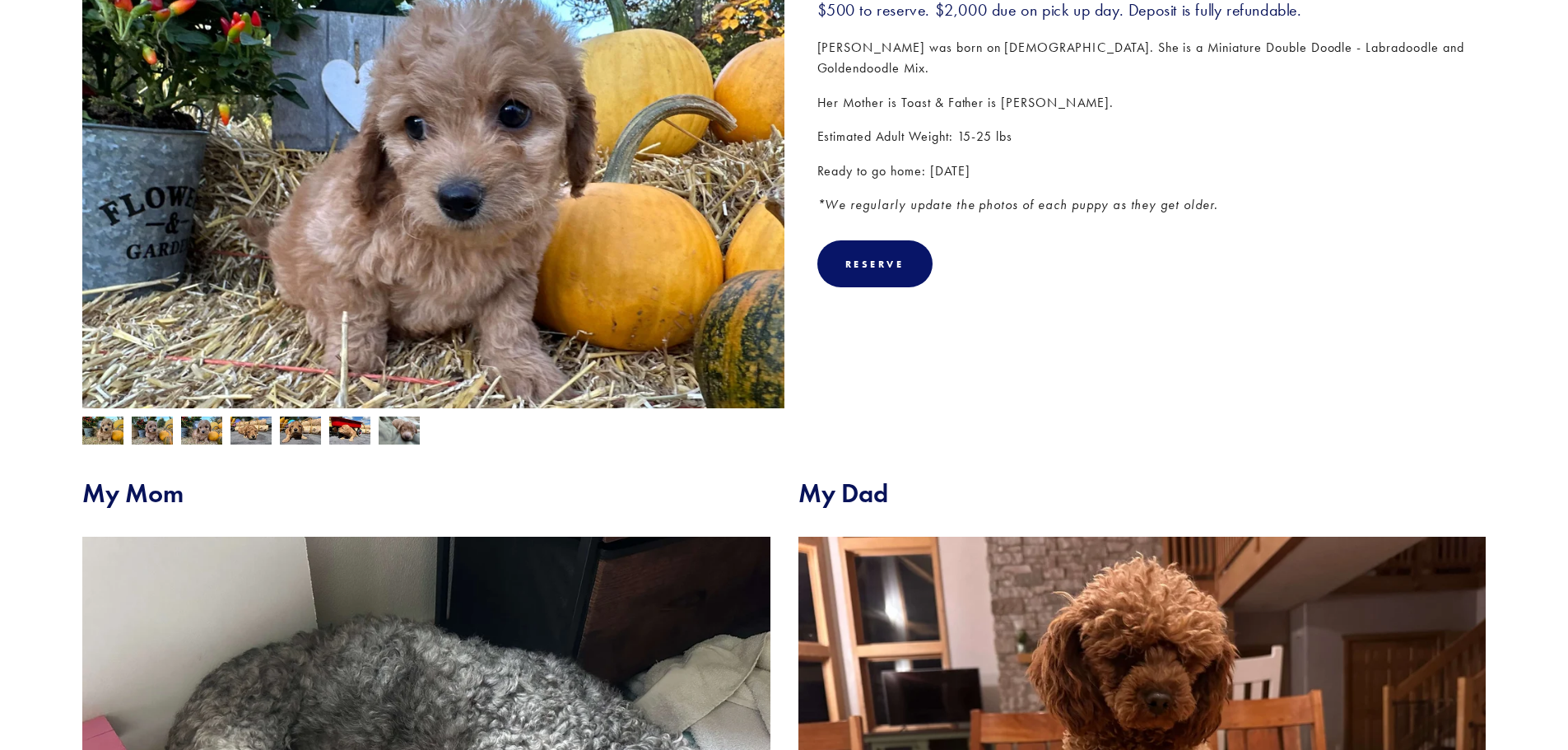
click at [168, 432] on img at bounding box center [152, 432] width 41 height 31
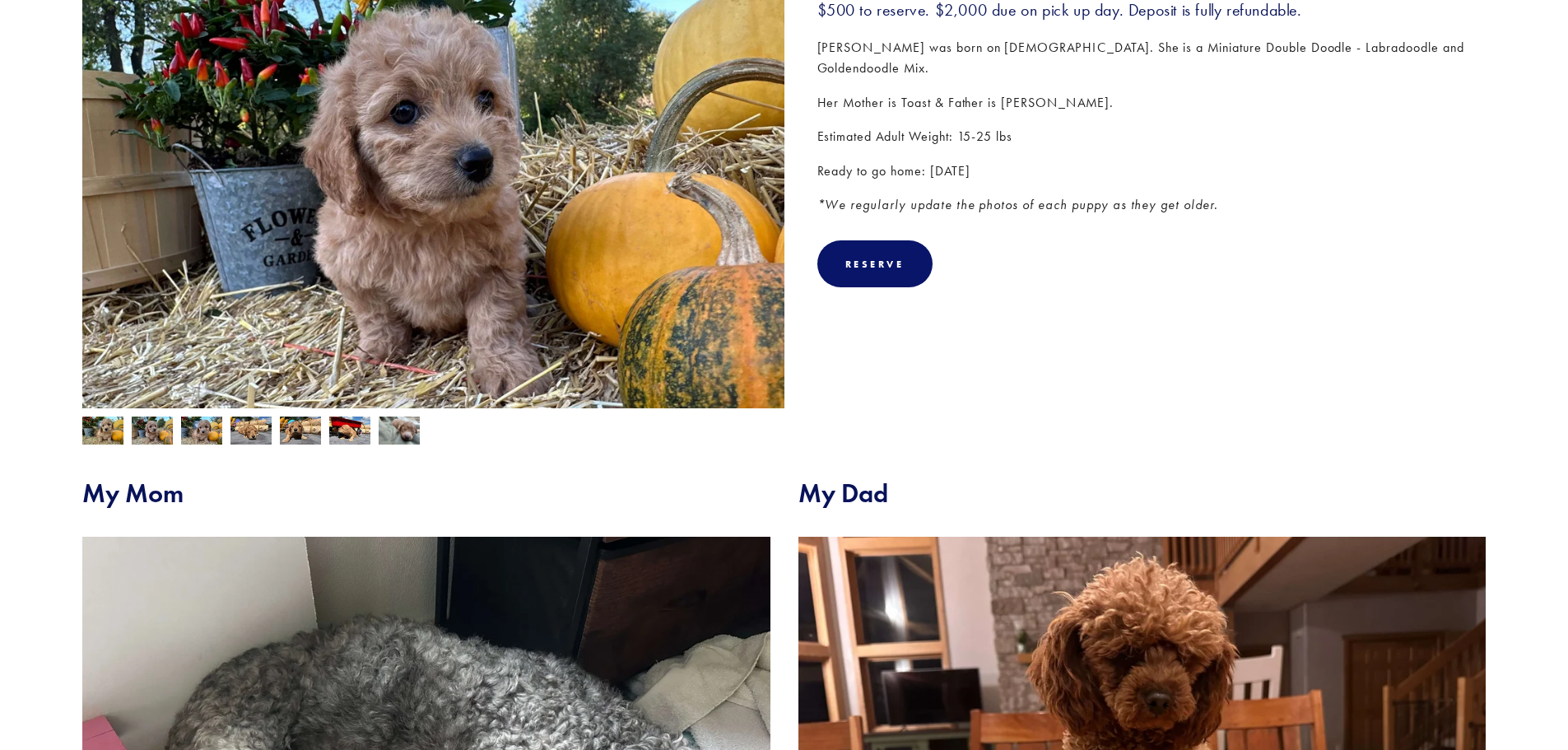
click at [118, 430] on img at bounding box center [102, 432] width 41 height 31
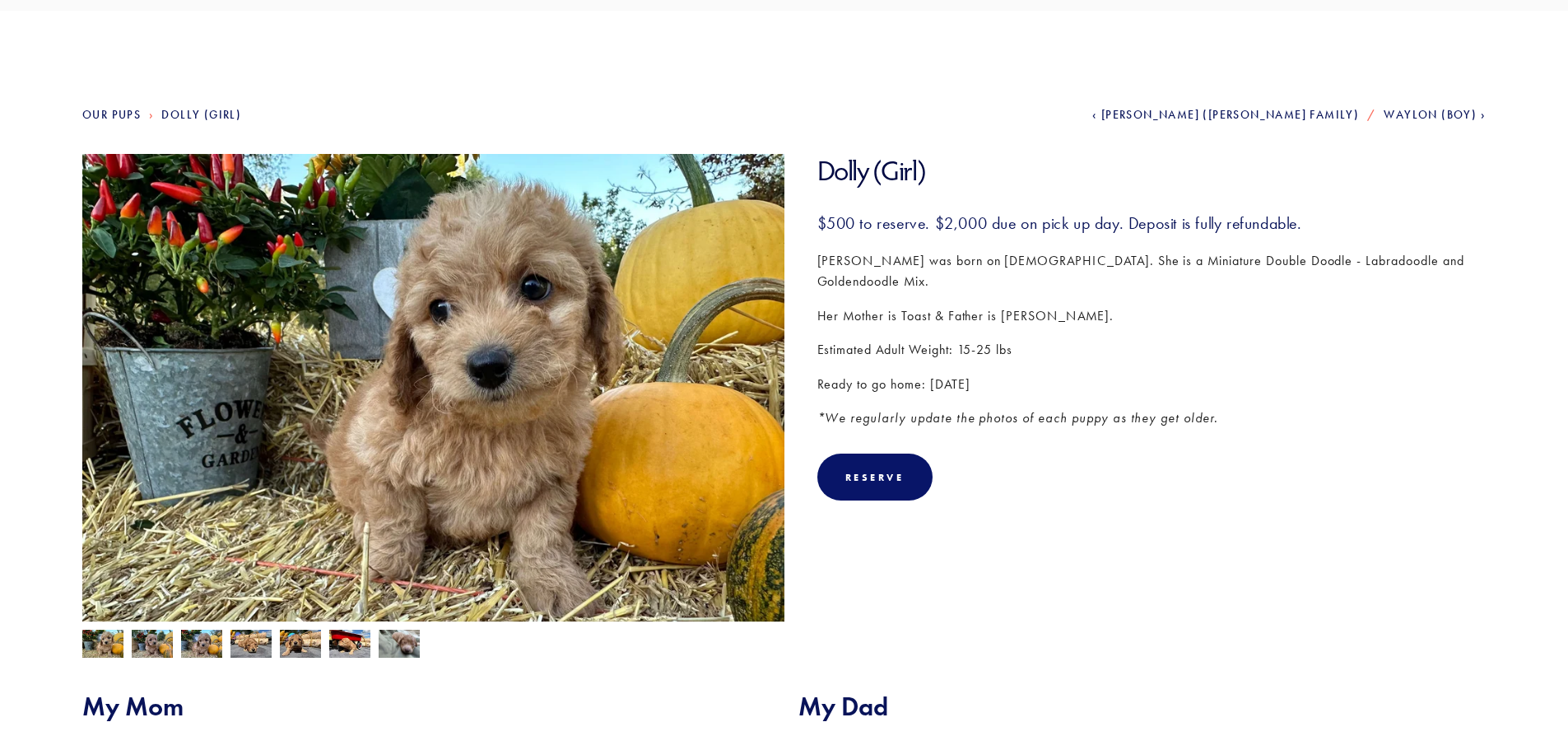
scroll to position [0, 0]
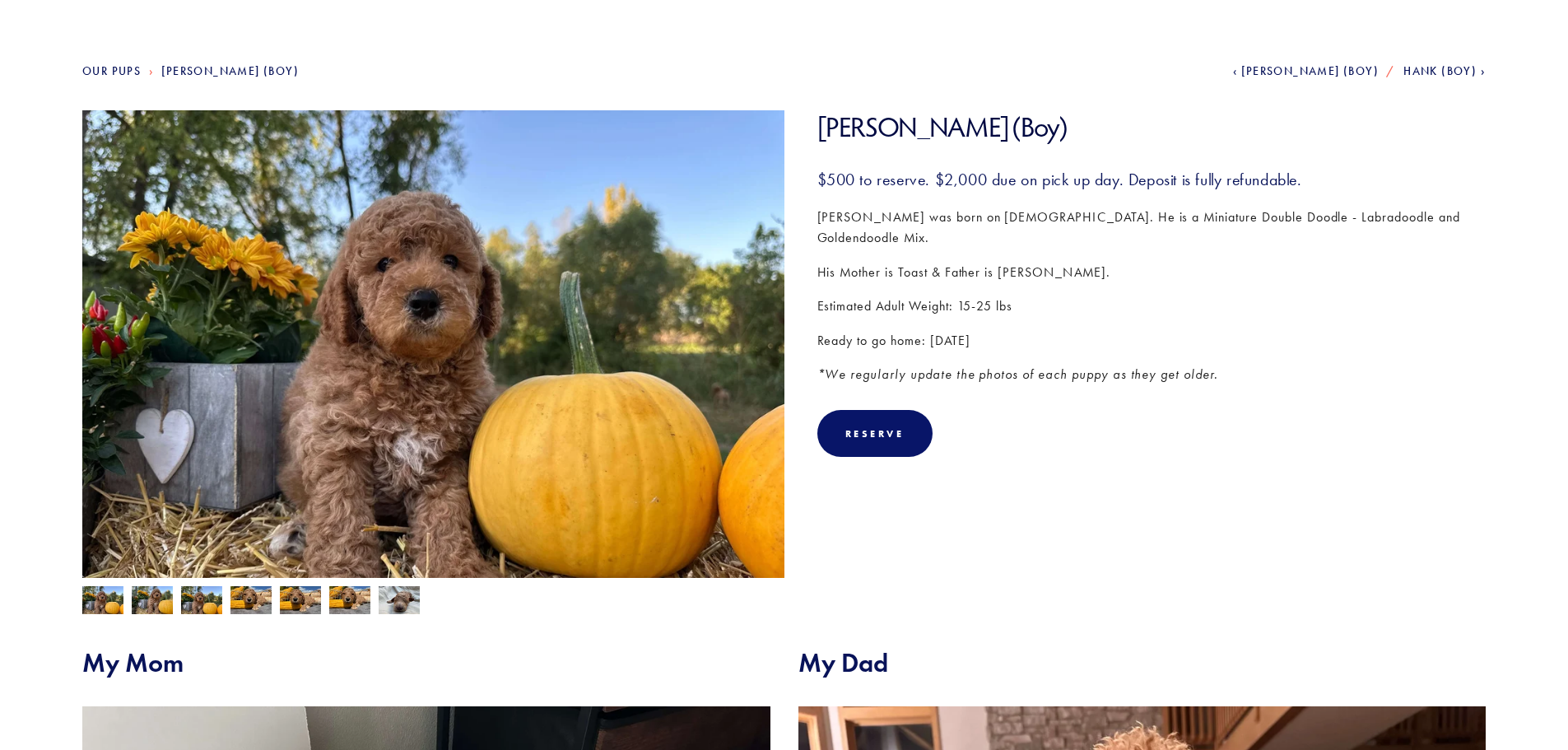
scroll to position [165, 0]
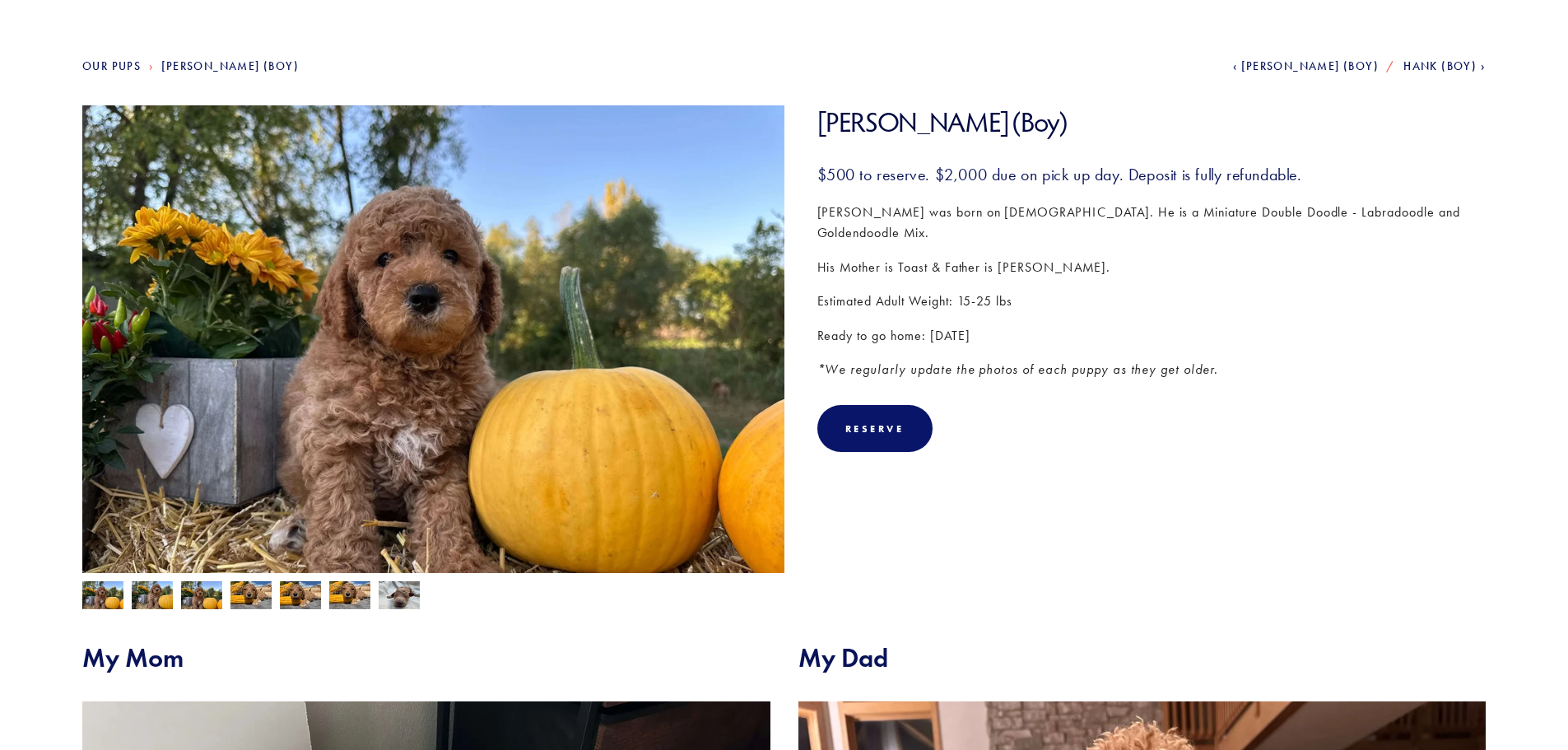
click at [156, 601] on img at bounding box center [152, 597] width 41 height 31
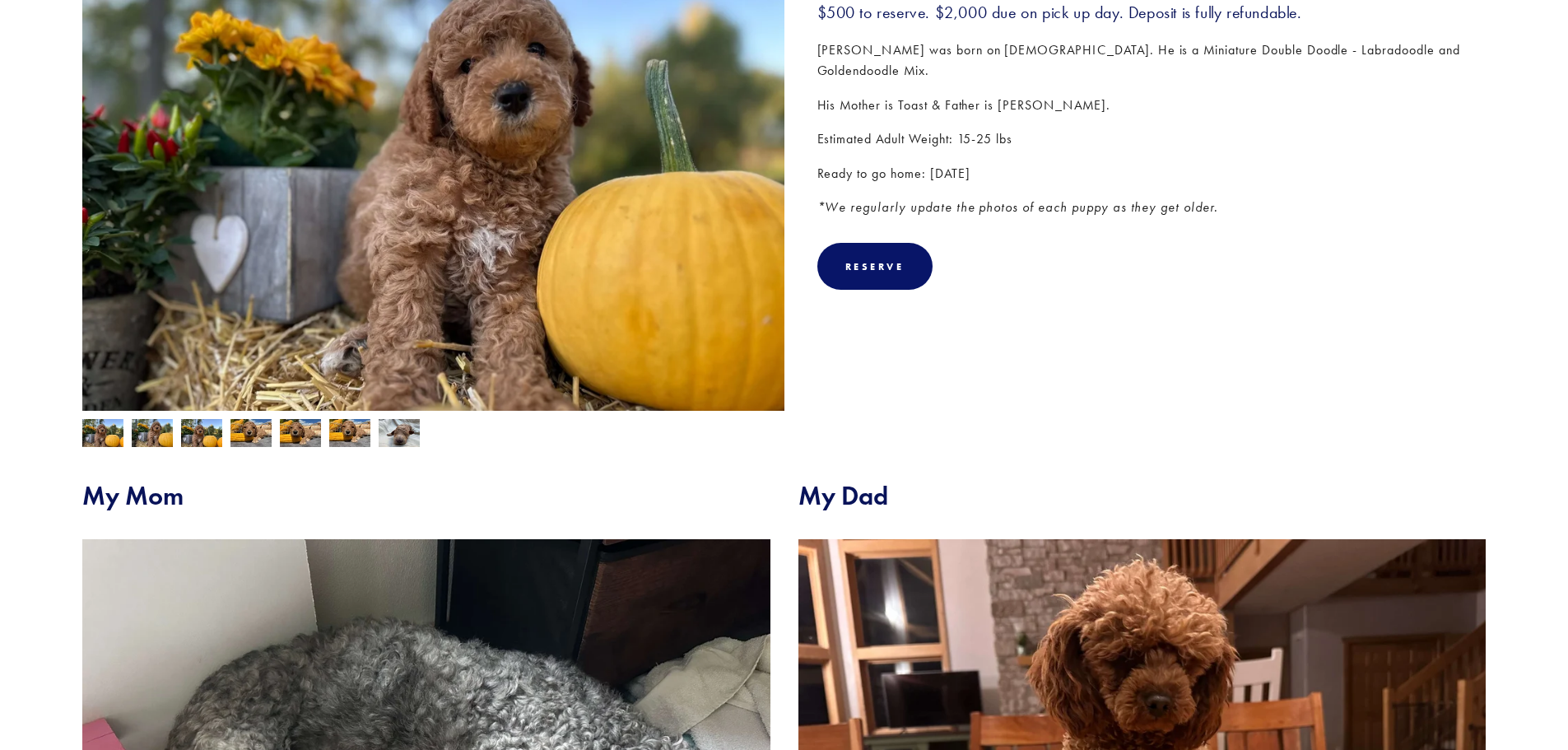
scroll to position [82, 0]
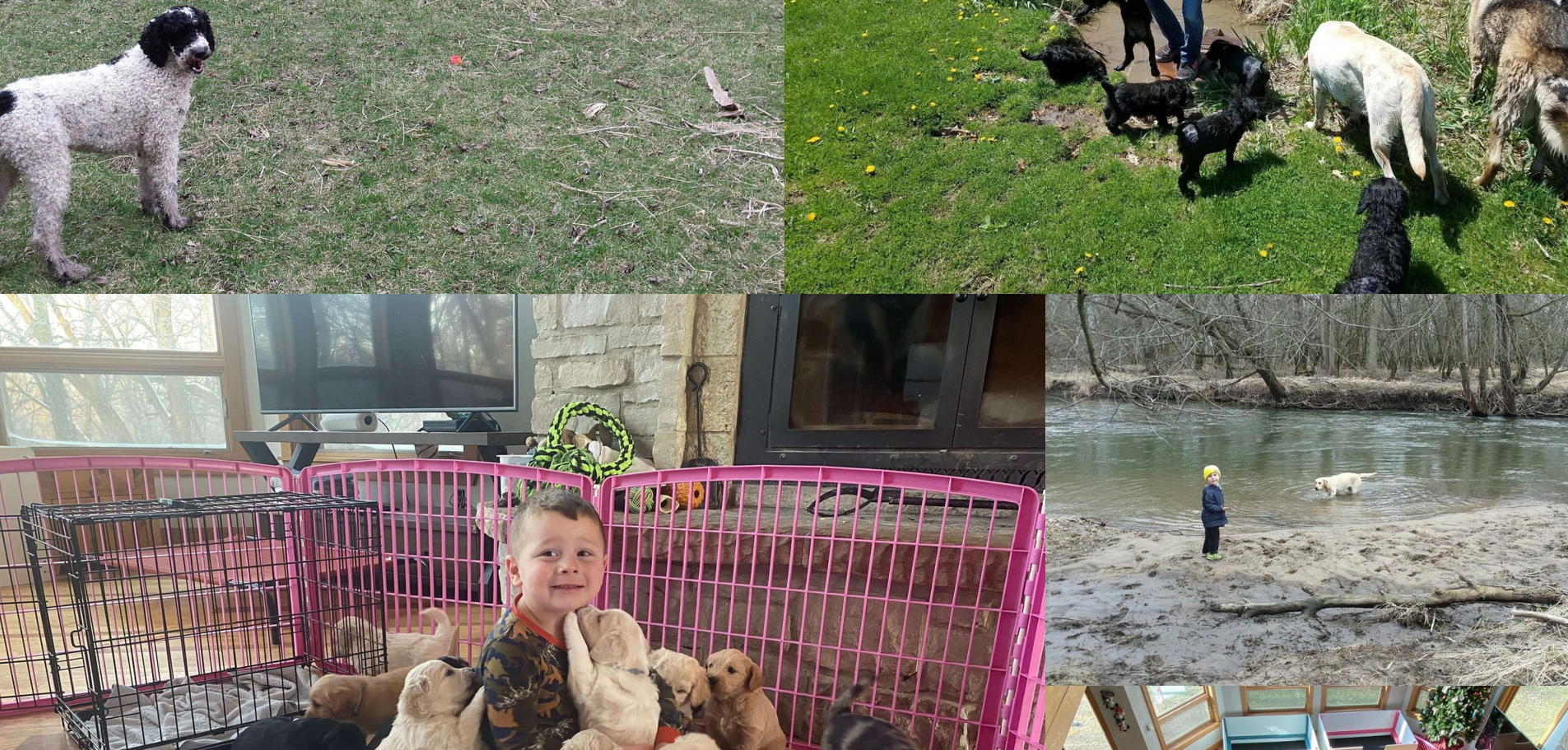
scroll to position [1329, 0]
